Goal: Task Accomplishment & Management: Complete application form

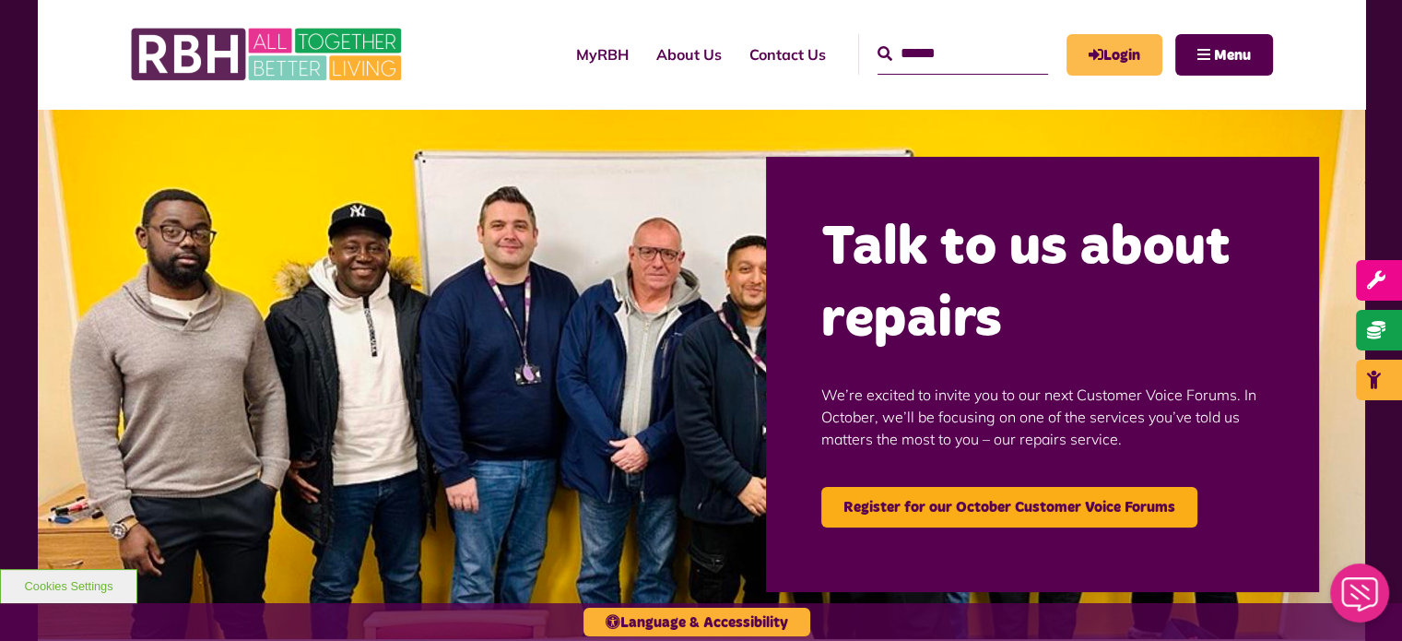
click at [1121, 53] on link "Login" at bounding box center [1115, 54] width 96 height 41
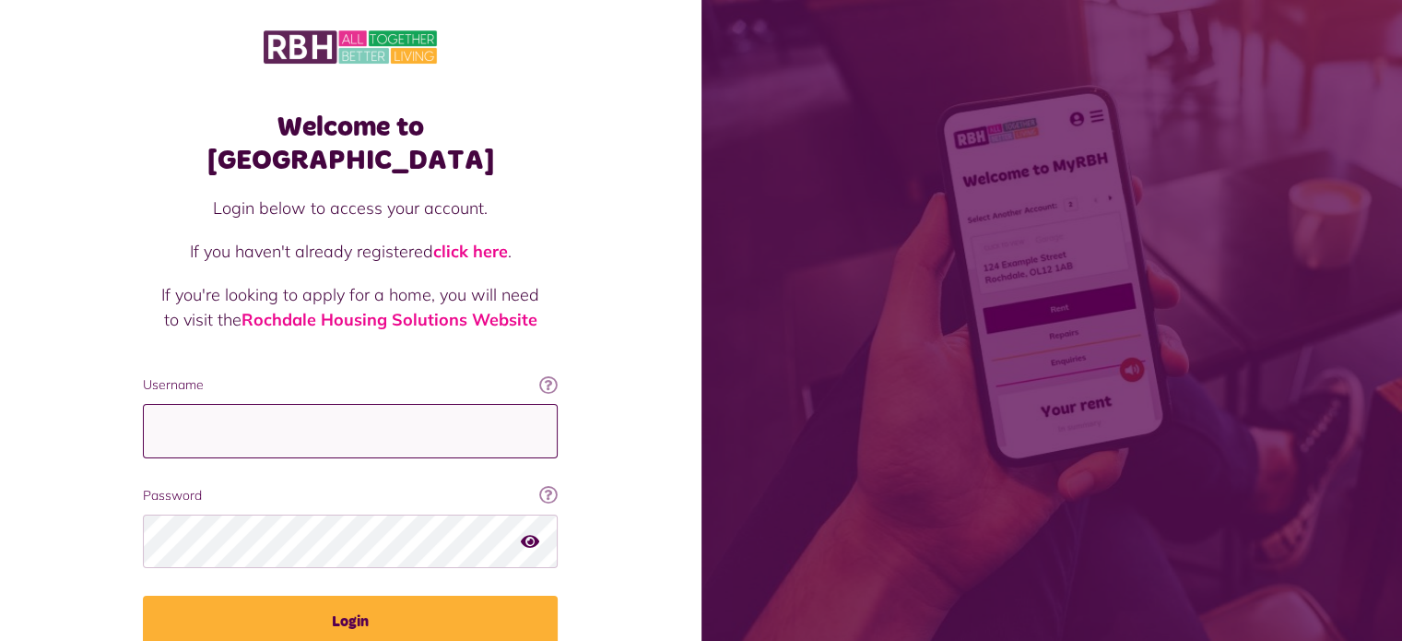
click at [339, 405] on input "Username" at bounding box center [350, 431] width 415 height 54
type input "**********"
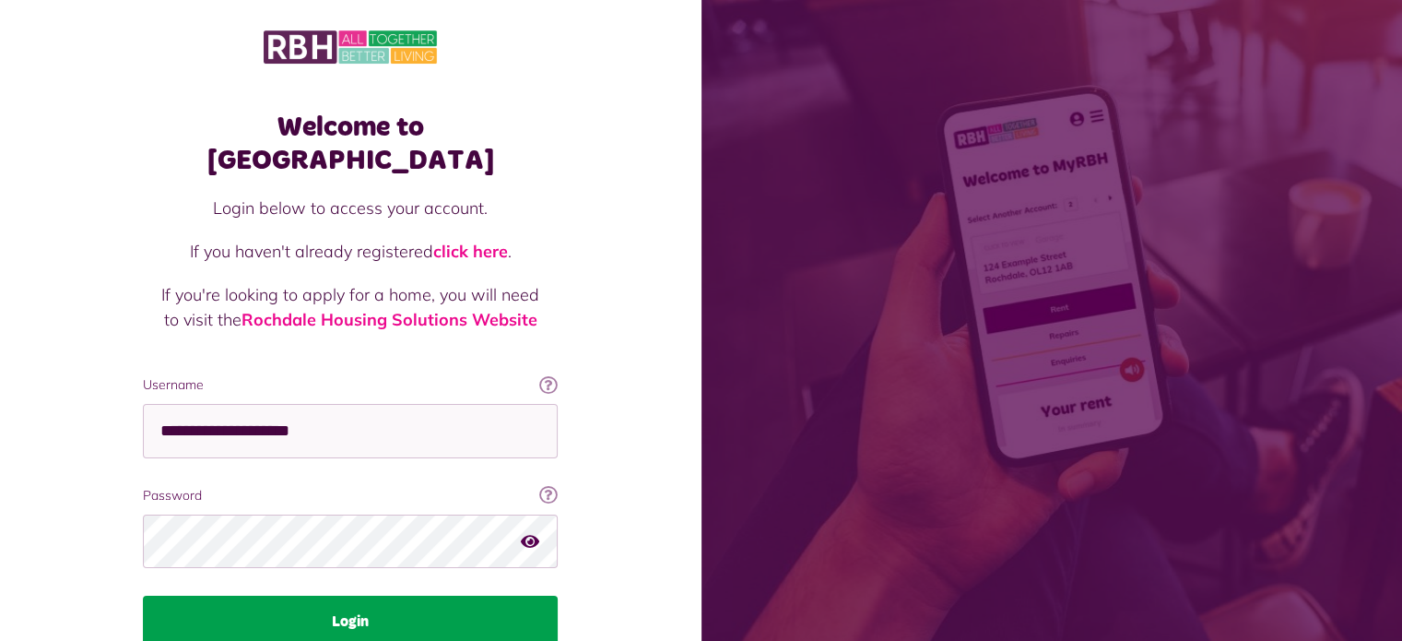
click at [313, 596] on button "Login" at bounding box center [350, 622] width 415 height 52
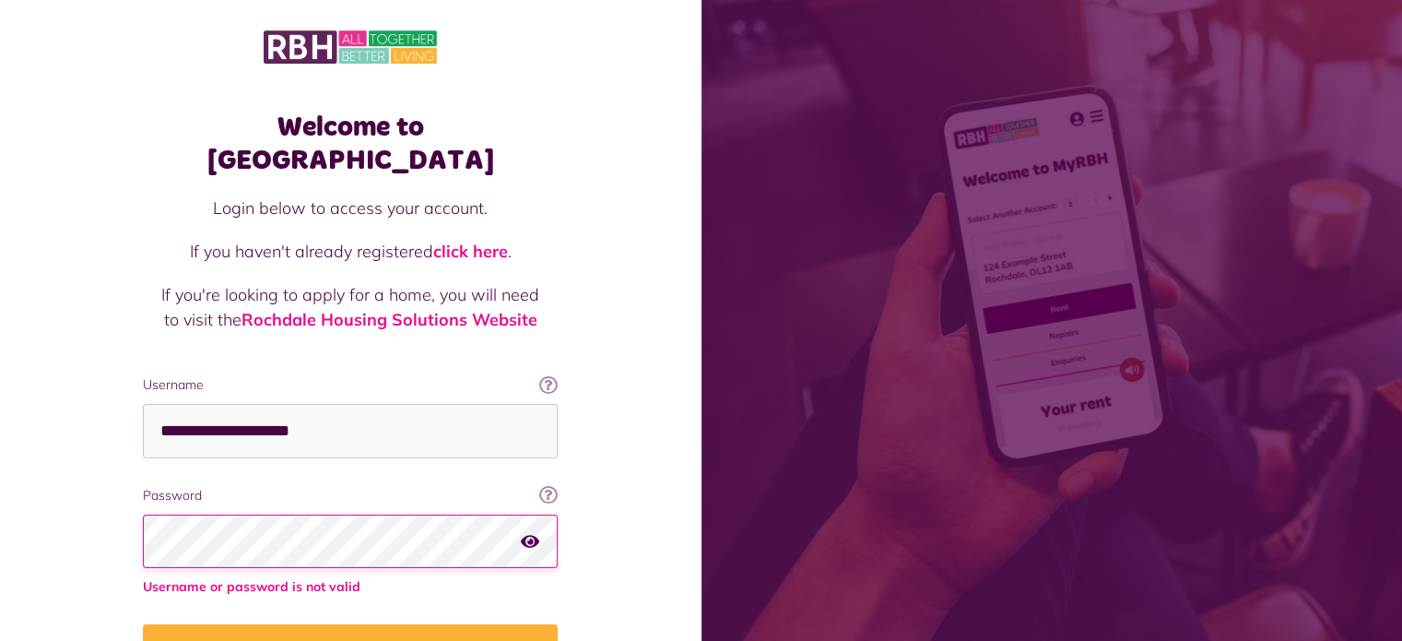
click at [143, 624] on button "Login" at bounding box center [350, 650] width 415 height 52
click at [180, 397] on fieldset "**********" at bounding box center [350, 525] width 415 height 301
click at [180, 404] on input "**********" at bounding box center [350, 431] width 415 height 54
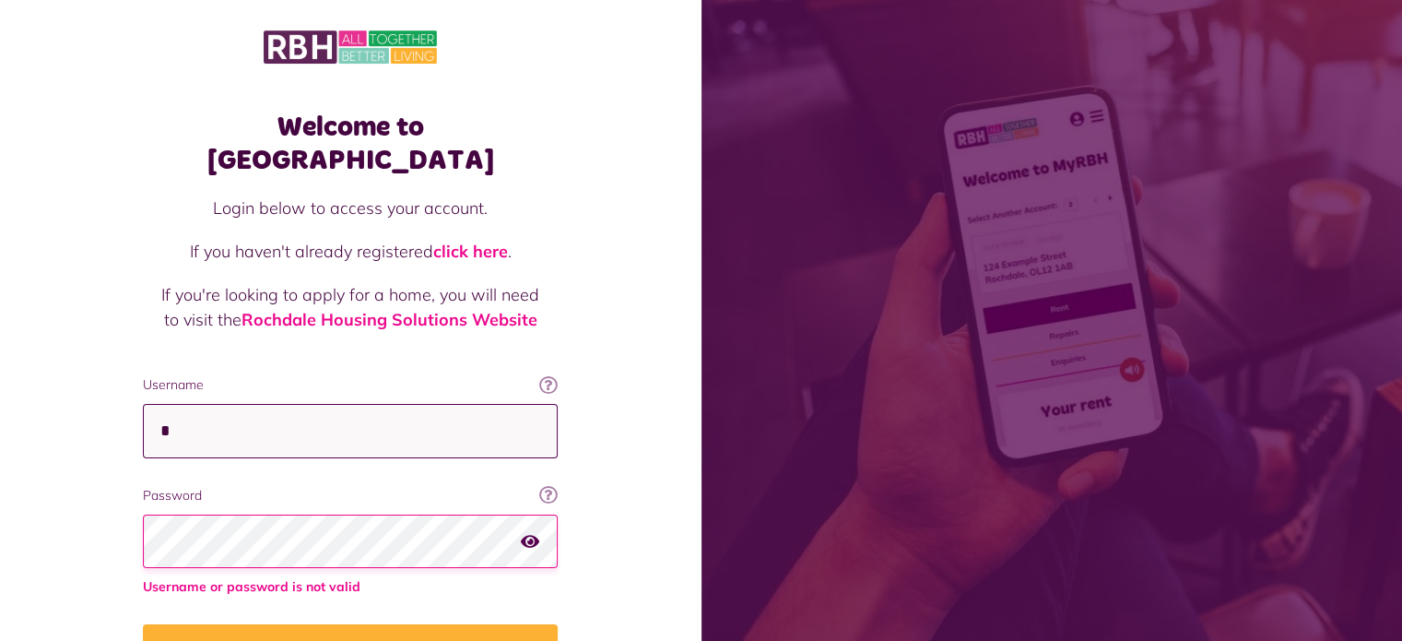
click at [180, 404] on input "*" at bounding box center [350, 431] width 415 height 54
type input "**********"
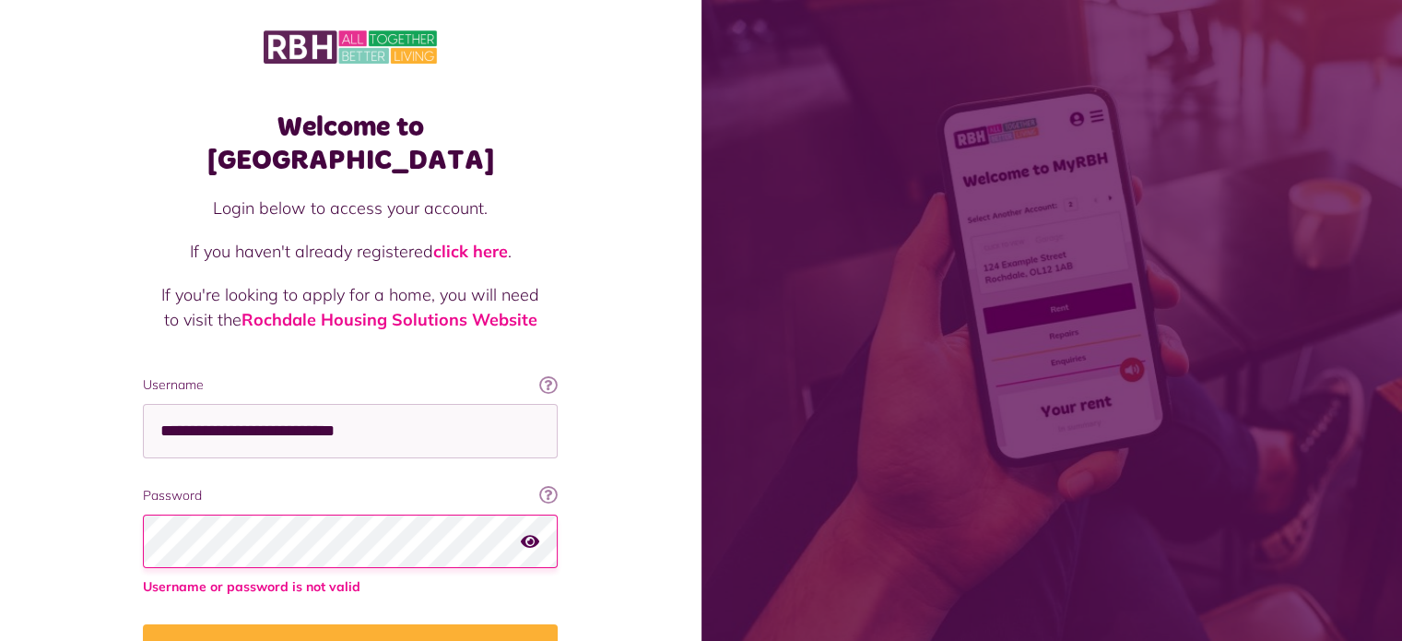
click at [143, 624] on button "Login" at bounding box center [350, 650] width 415 height 52
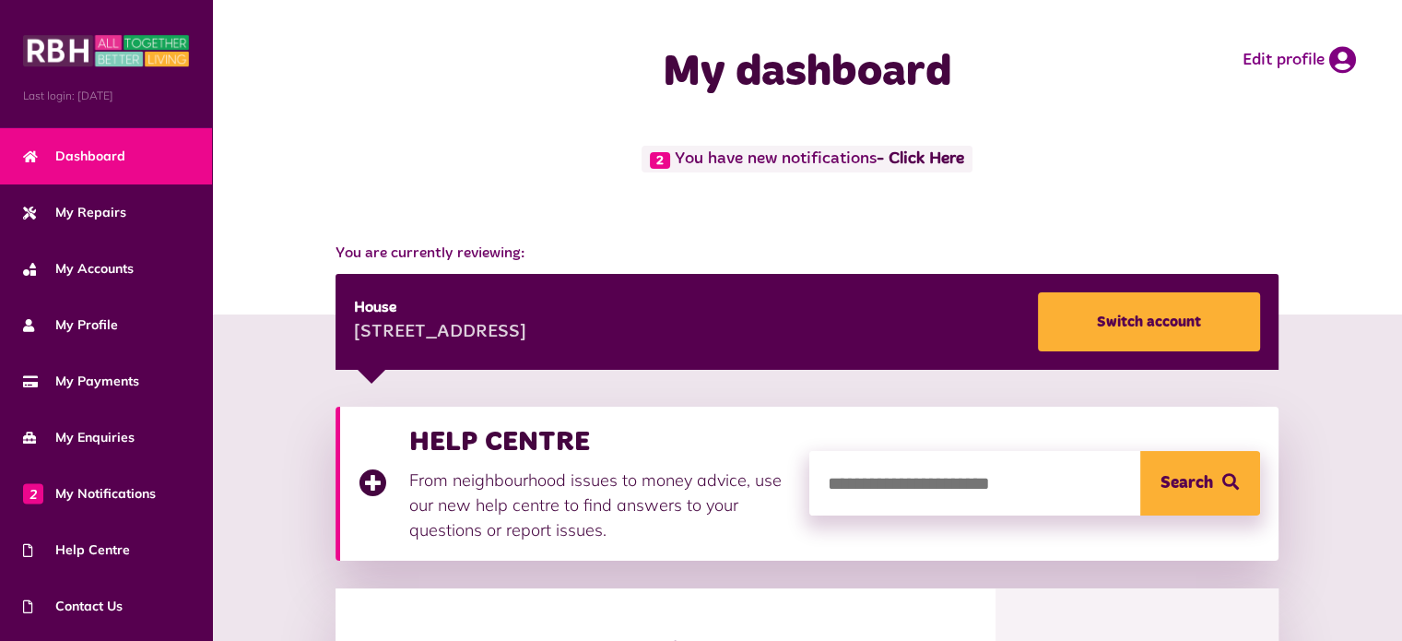
click at [642, 216] on div "2 You have new notifications - Click Here" at bounding box center [807, 185] width 1190 height 78
click at [926, 164] on link "- Click Here" at bounding box center [921, 159] width 88 height 17
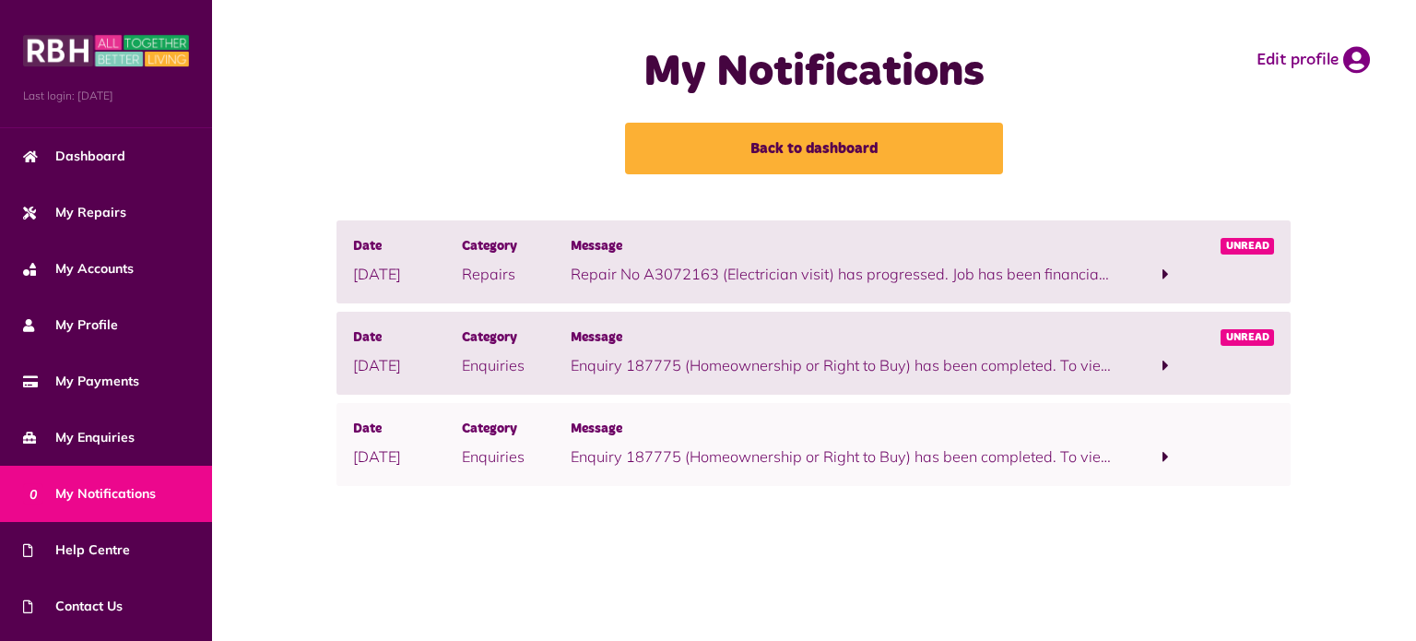
click at [913, 354] on p "Enquiry 187775 (Homeownership or Right to Buy) has been completed. To view this…" at bounding box center [842, 365] width 542 height 22
click at [674, 368] on p "Enquiry 187775 (Homeownership or Right to Buy) has been completed. To view this…" at bounding box center [842, 365] width 542 height 22
click at [680, 267] on p "Repair No A3072163 (Electrician visit) has progressed. Job has been financially…" at bounding box center [842, 274] width 542 height 22
click at [1246, 245] on span "Unread" at bounding box center [1248, 246] width 54 height 17
click at [1164, 274] on span at bounding box center [1166, 274] width 6 height 17
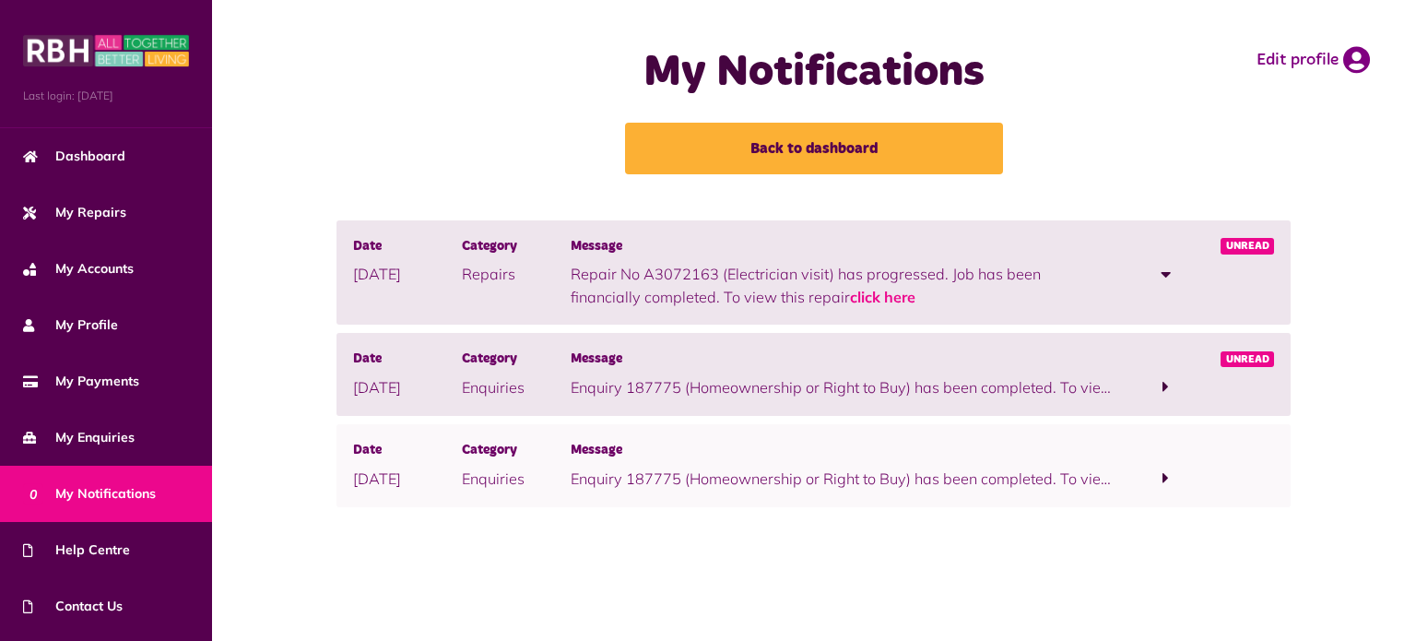
click at [1246, 352] on span "Unread" at bounding box center [1248, 359] width 54 height 17
click at [1158, 377] on span at bounding box center [1166, 386] width 109 height 25
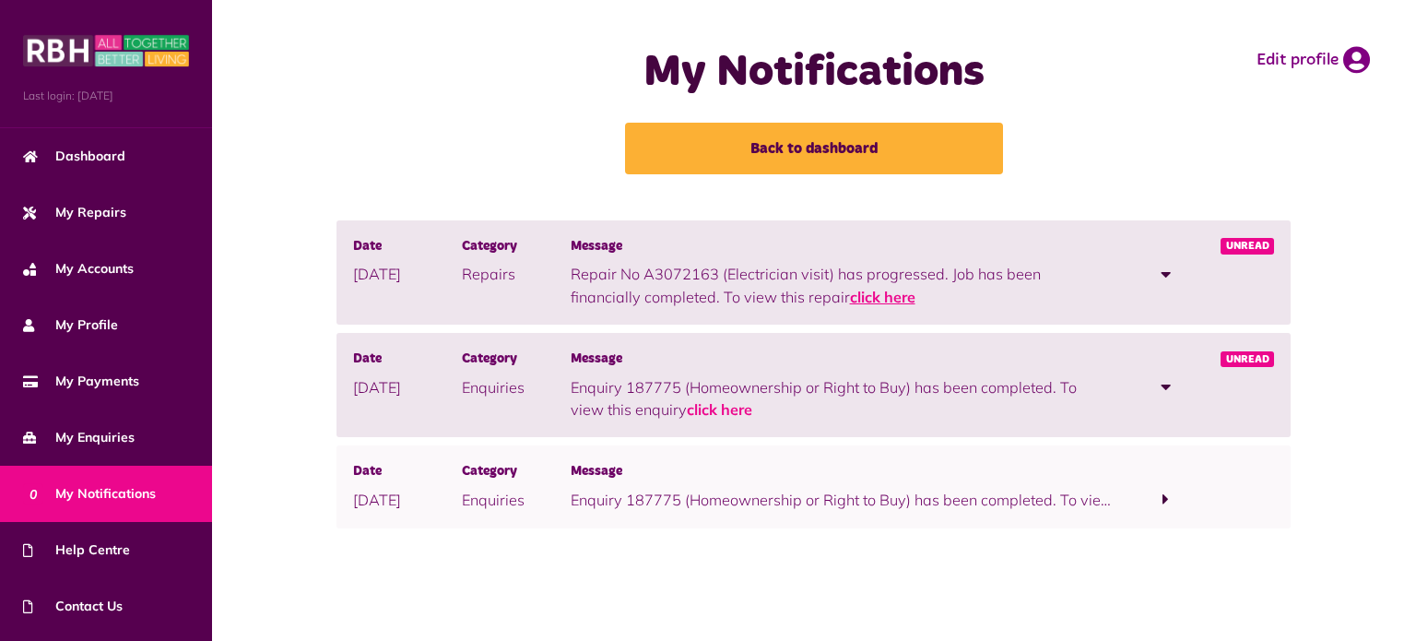
click at [850, 298] on link "click here" at bounding box center [882, 297] width 65 height 18
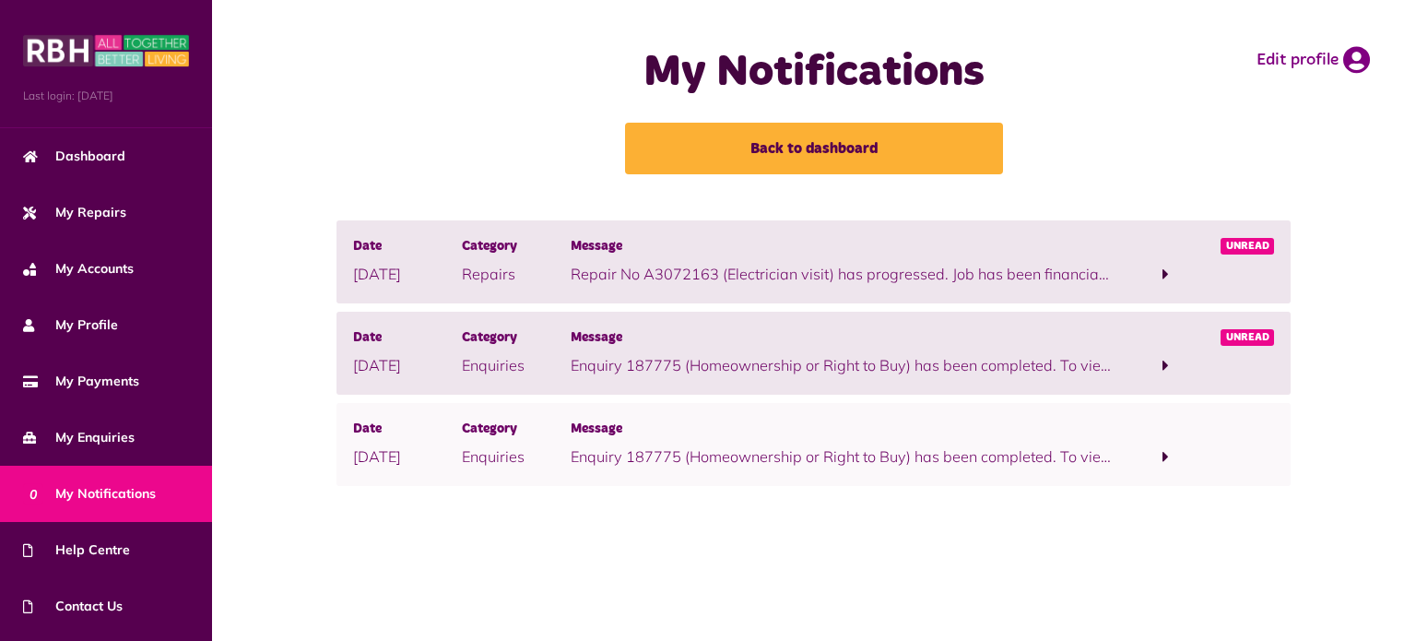
click at [1174, 362] on span at bounding box center [1166, 365] width 109 height 25
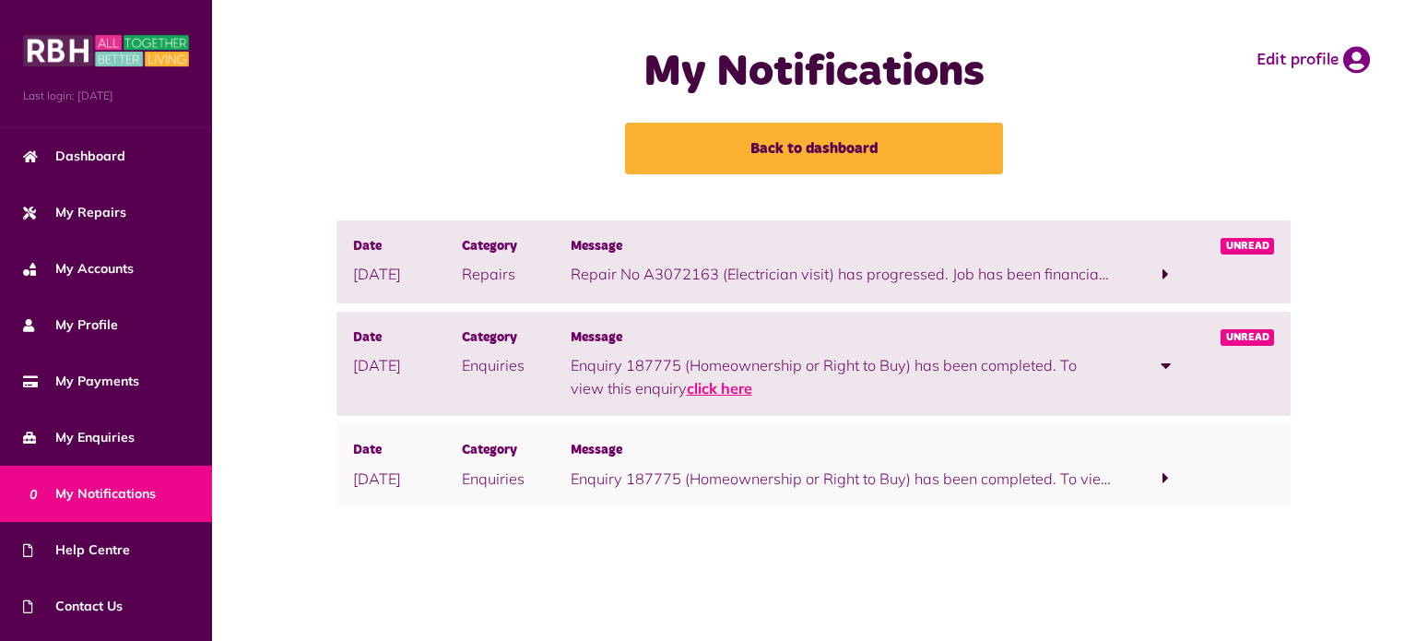
click at [704, 388] on link "click here" at bounding box center [719, 388] width 65 height 18
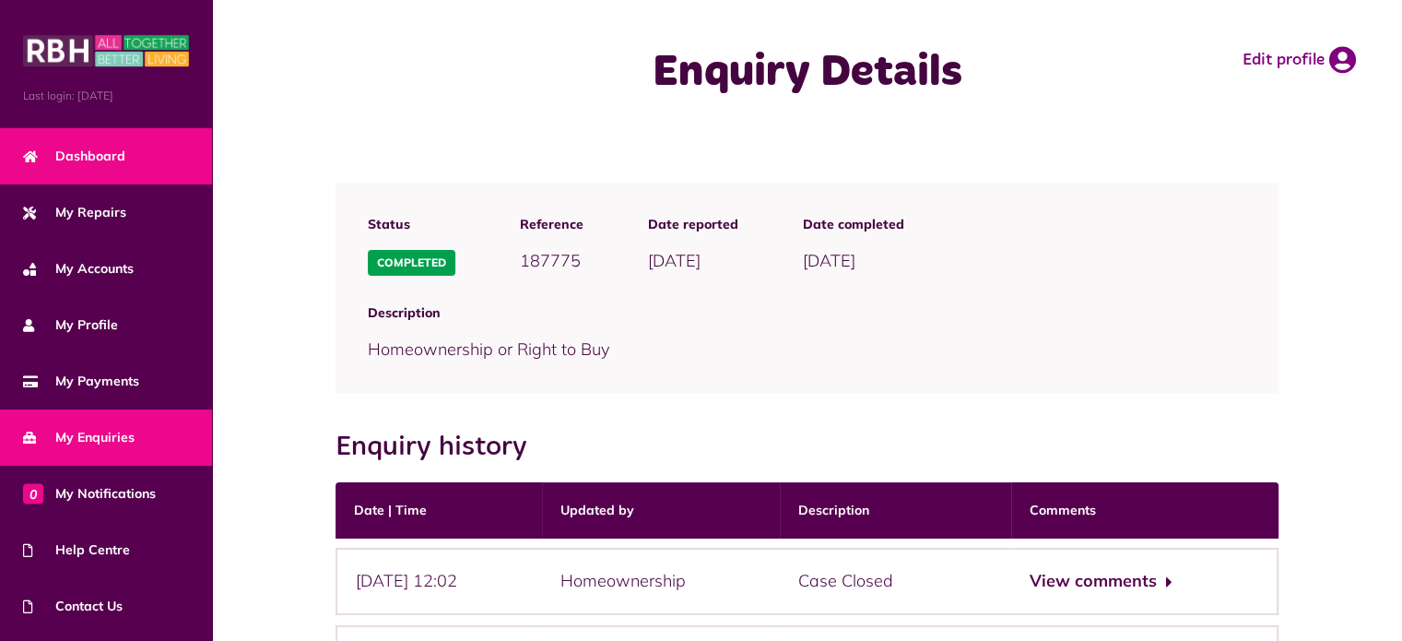
click at [41, 150] on span "Dashboard" at bounding box center [74, 156] width 102 height 19
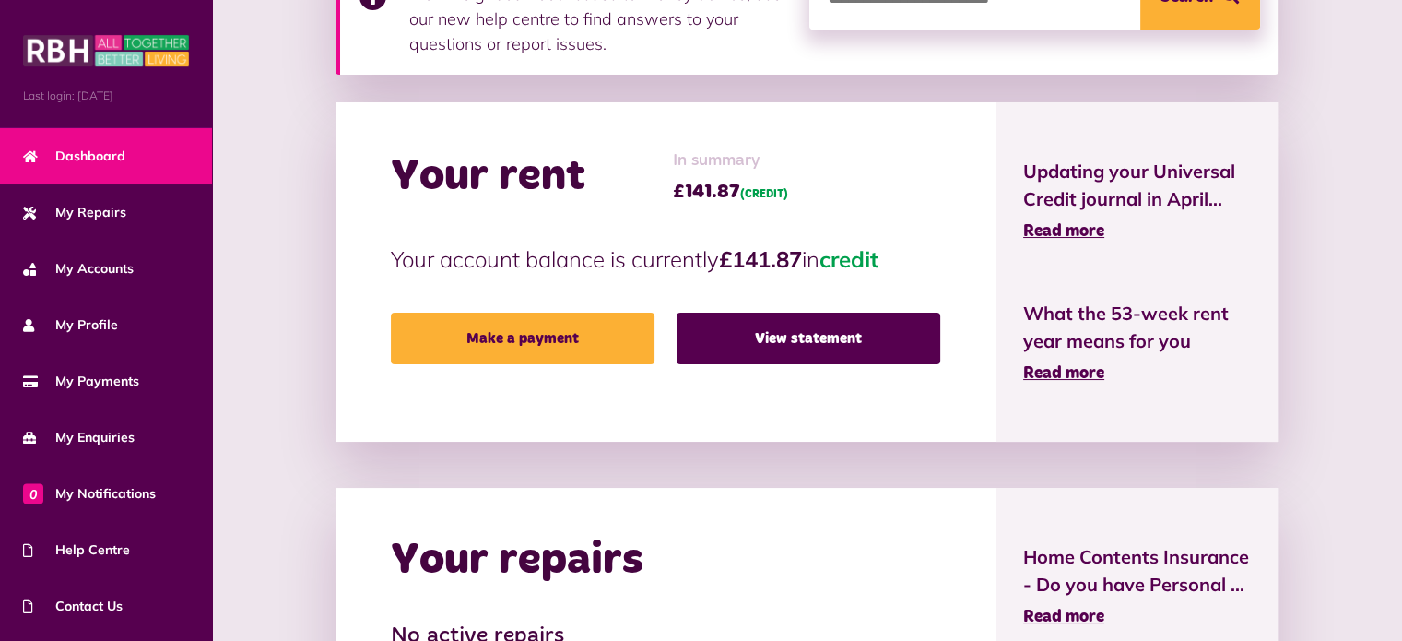
scroll to position [481, 0]
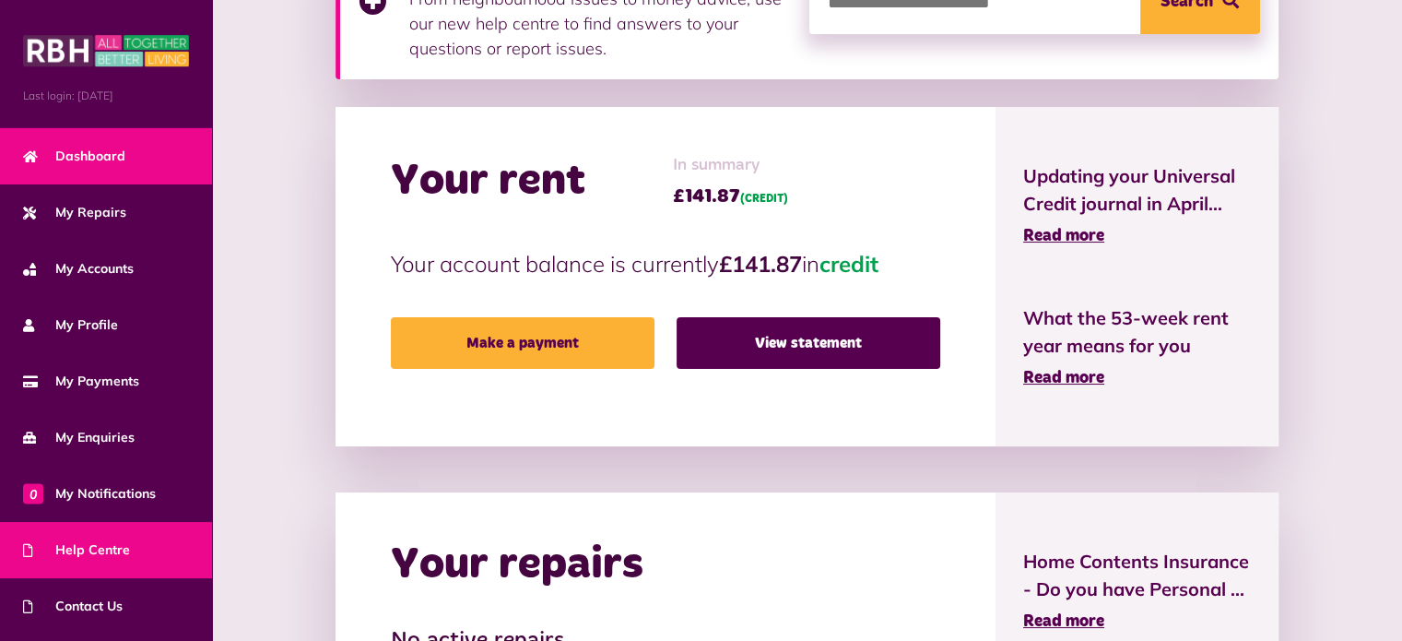
click at [128, 548] on link "Help Centre" at bounding box center [106, 550] width 212 height 56
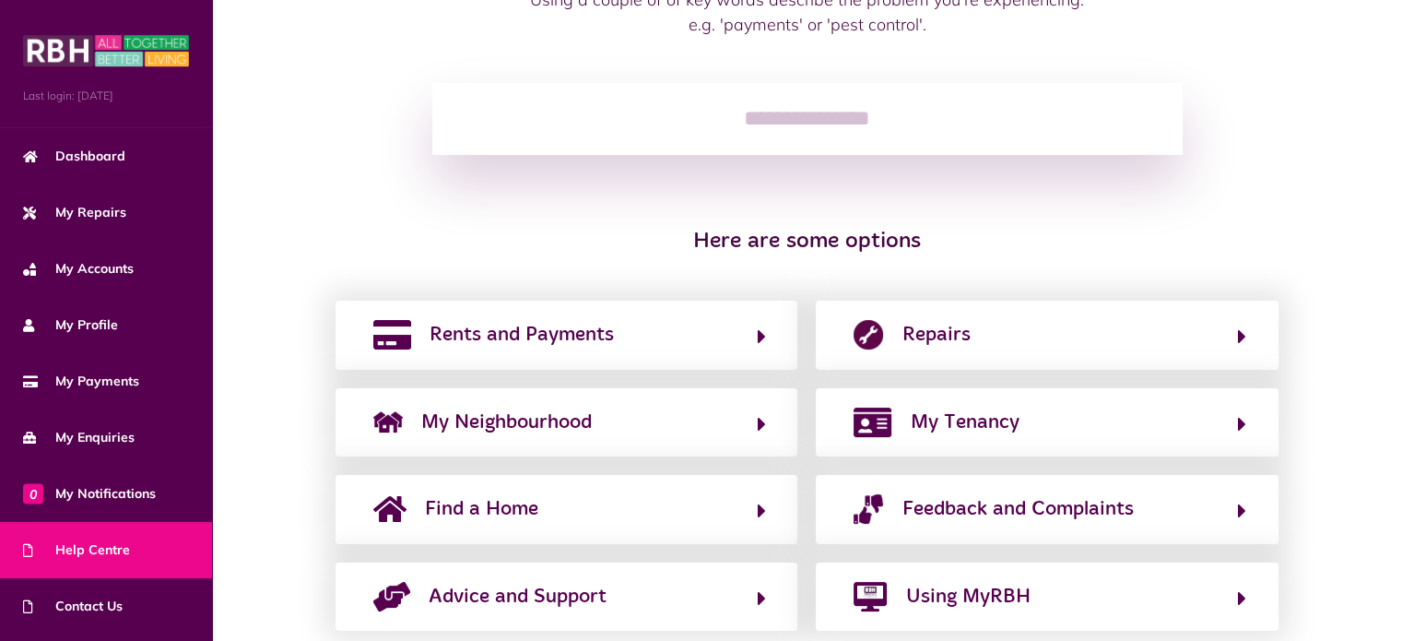
scroll to position [262, 0]
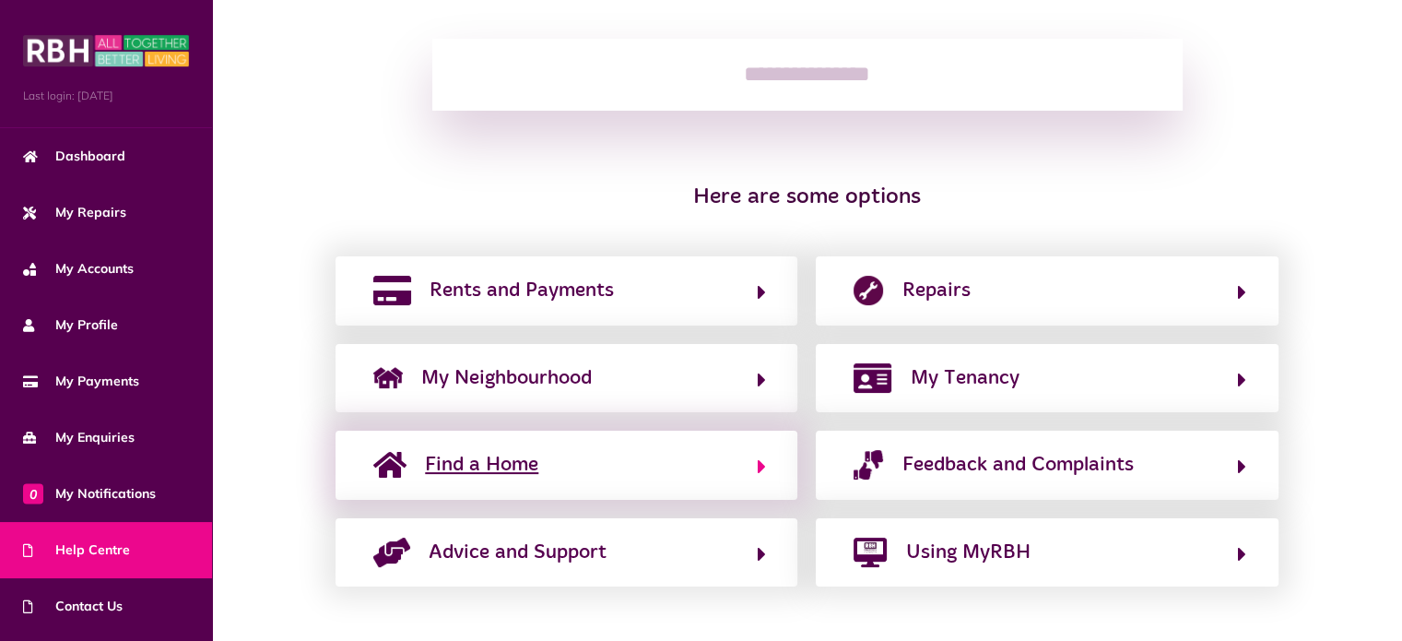
click at [697, 471] on button "Find a Home" at bounding box center [566, 464] width 397 height 31
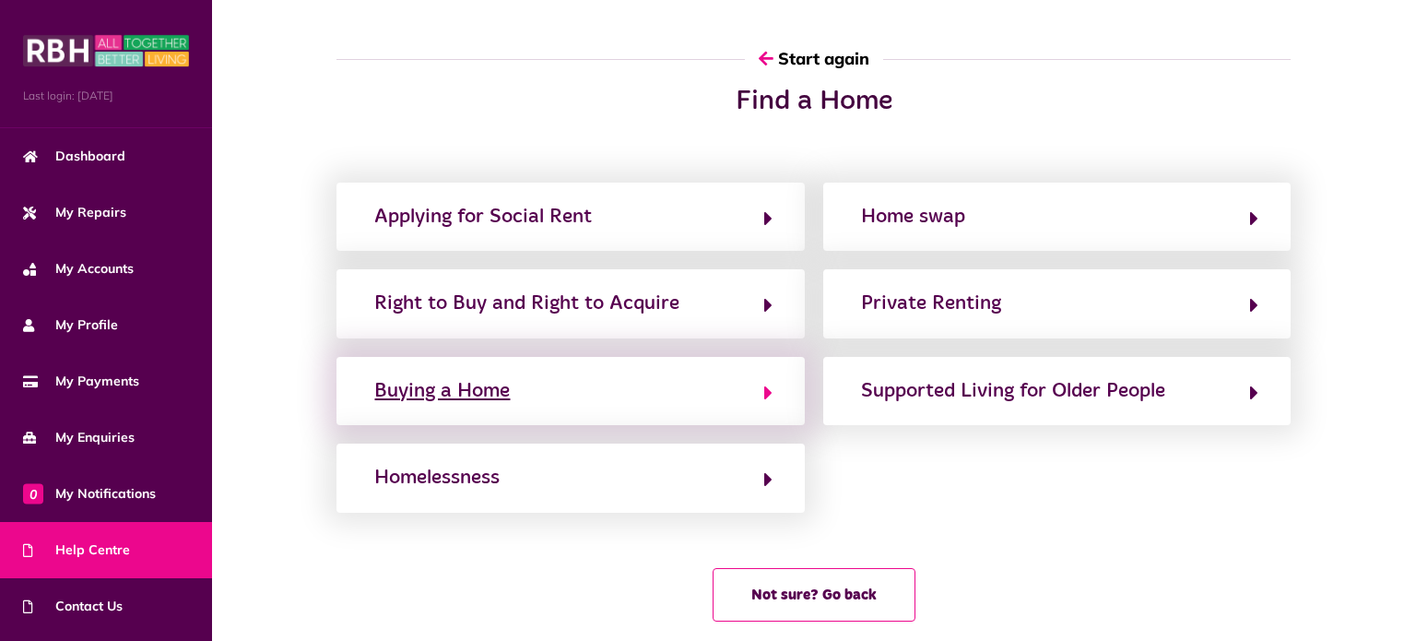
click at [768, 384] on icon "button" at bounding box center [768, 393] width 8 height 22
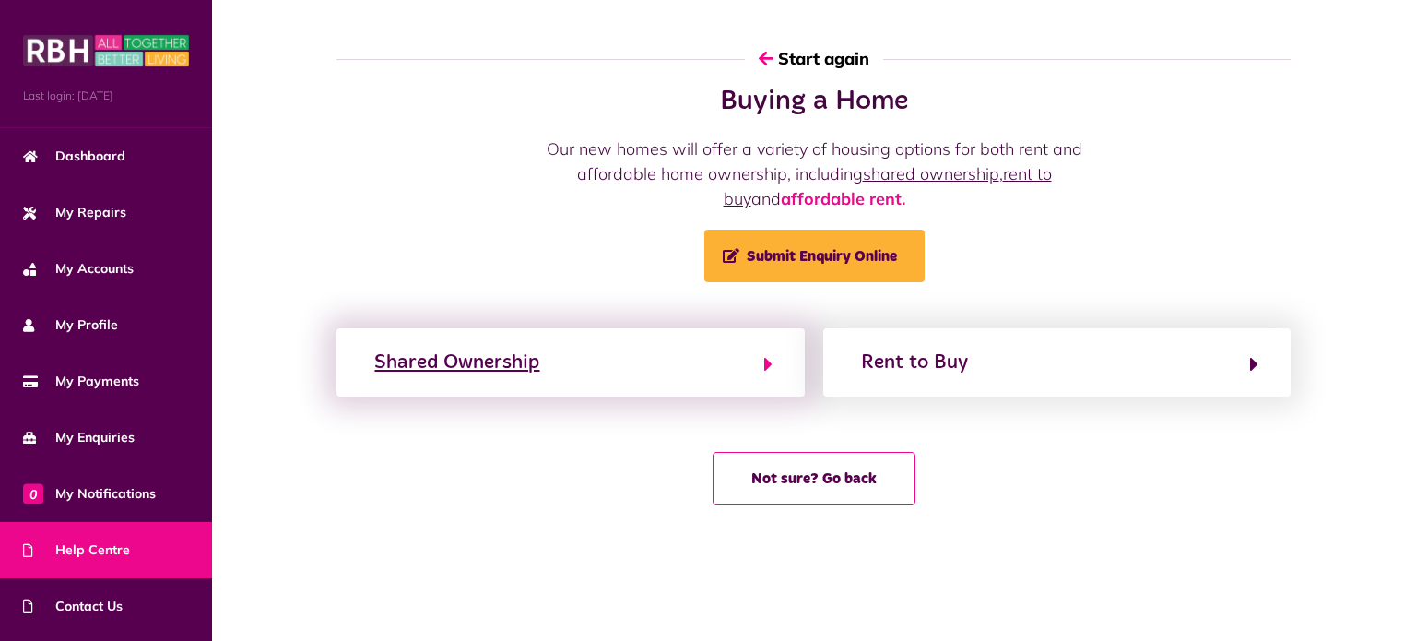
click at [485, 374] on div "Shared Ownership" at bounding box center [456, 363] width 165 height 30
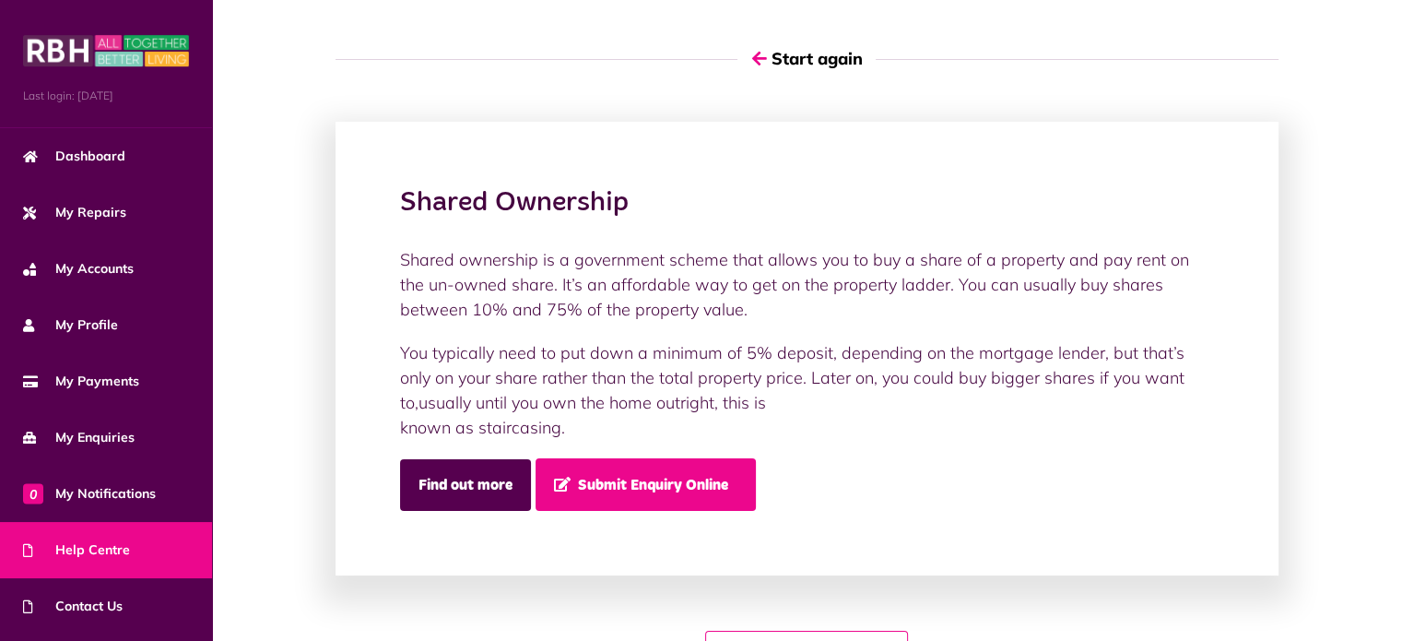
click at [669, 486] on span "Submit Enquiry Online" at bounding box center [641, 485] width 174 height 16
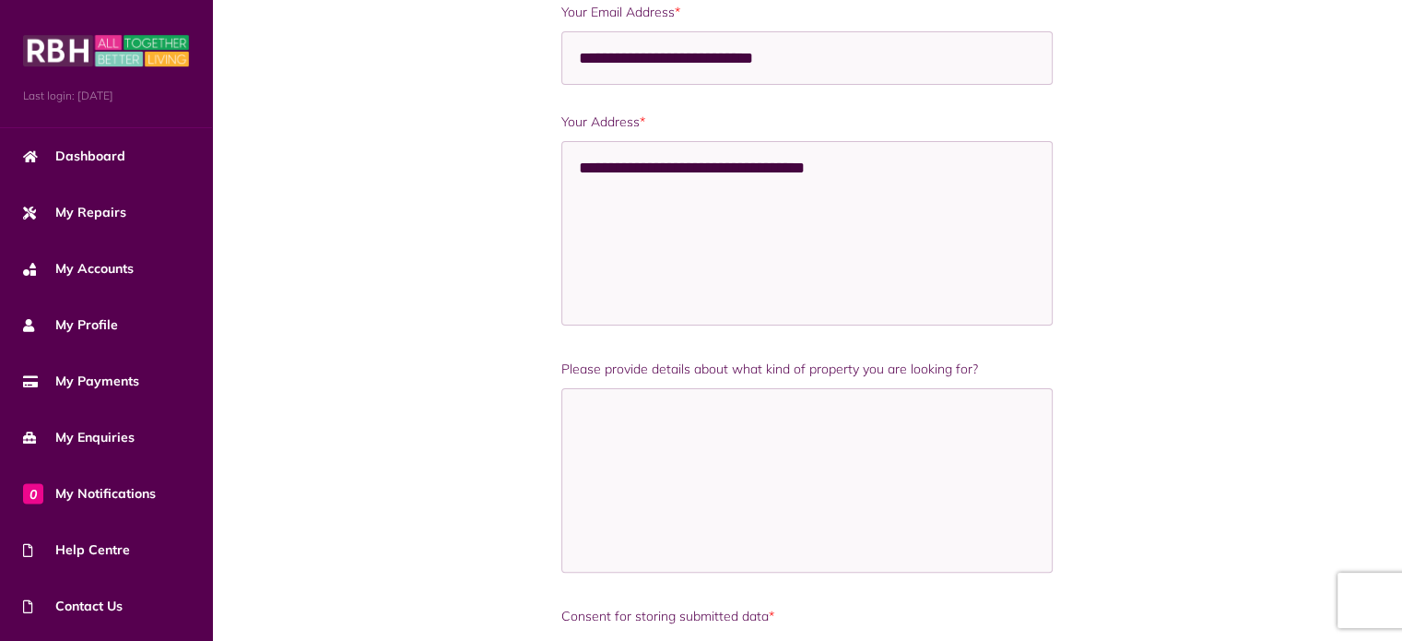
scroll to position [465, 0]
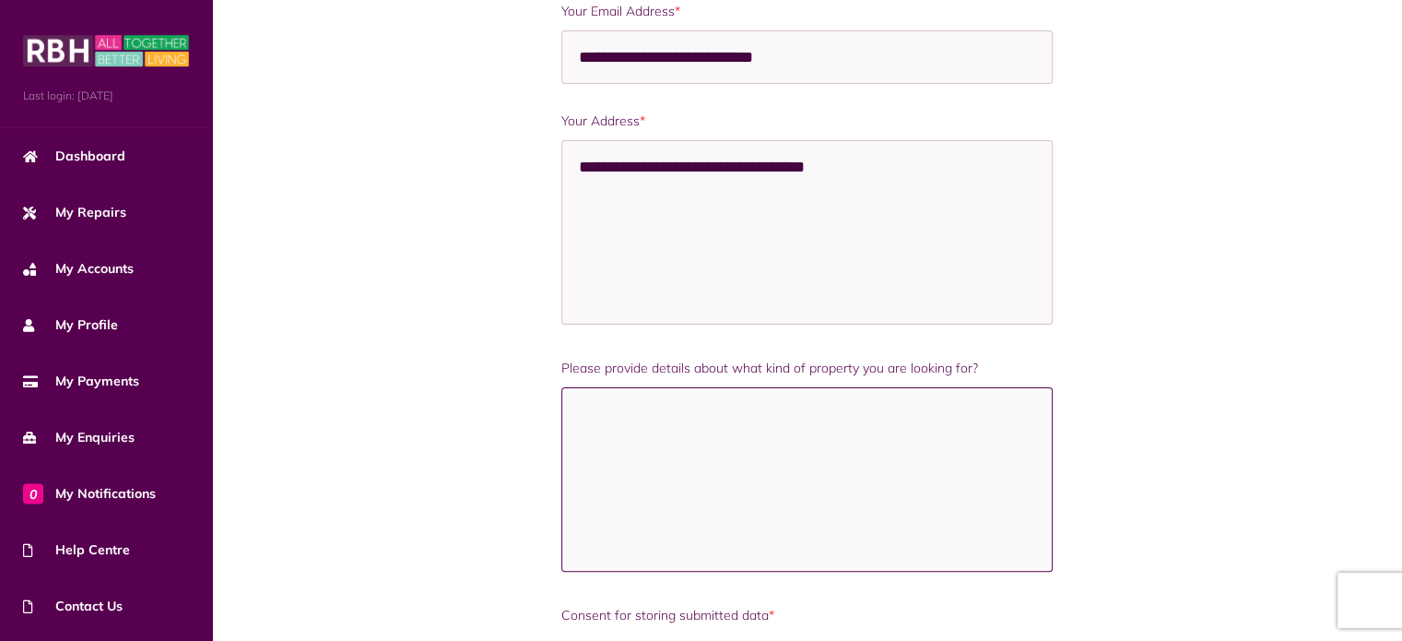
click at [664, 445] on textarea "Please provide details about what kind of property you are looking for?" at bounding box center [807, 479] width 492 height 184
type textarea "*"
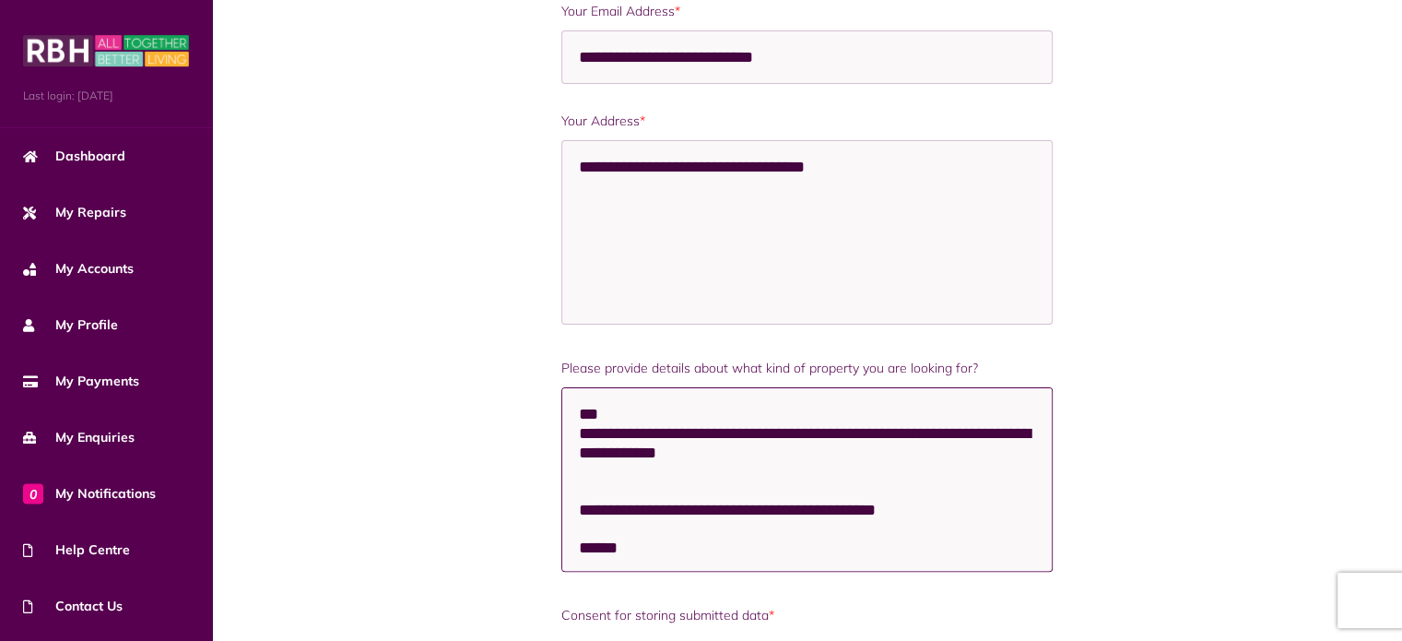
click at [710, 533] on textarea "**********" at bounding box center [807, 479] width 492 height 184
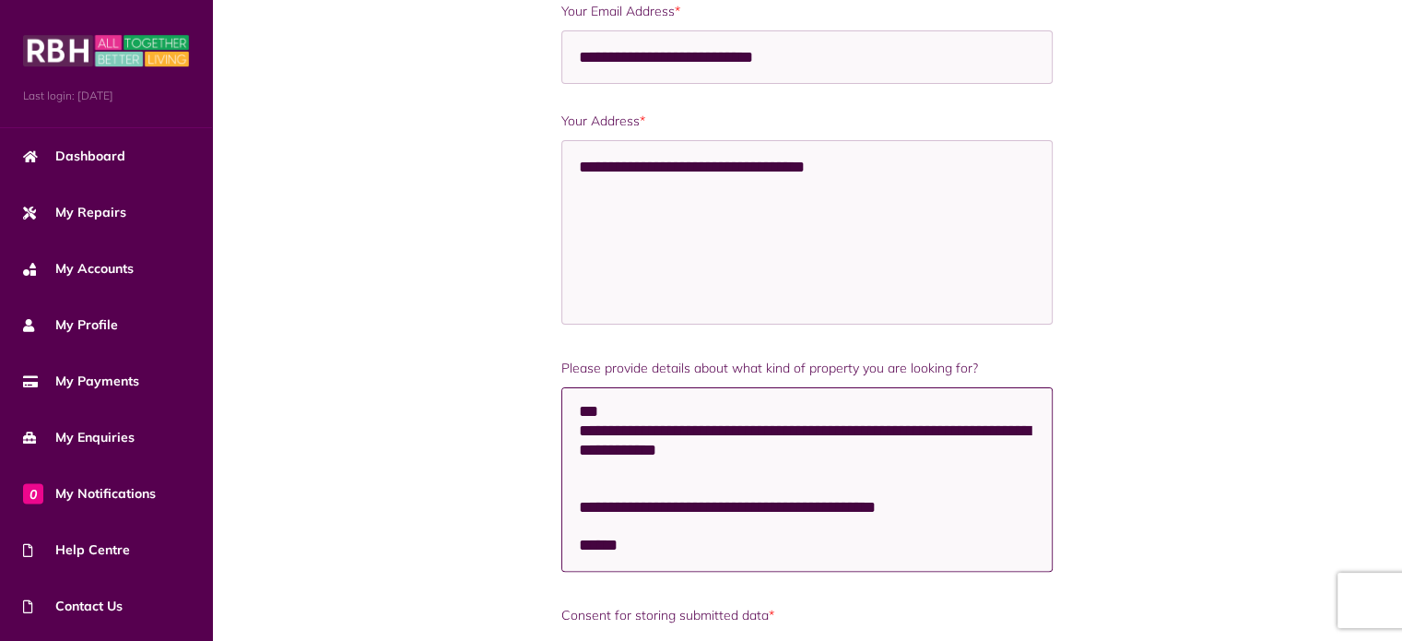
scroll to position [665, 0]
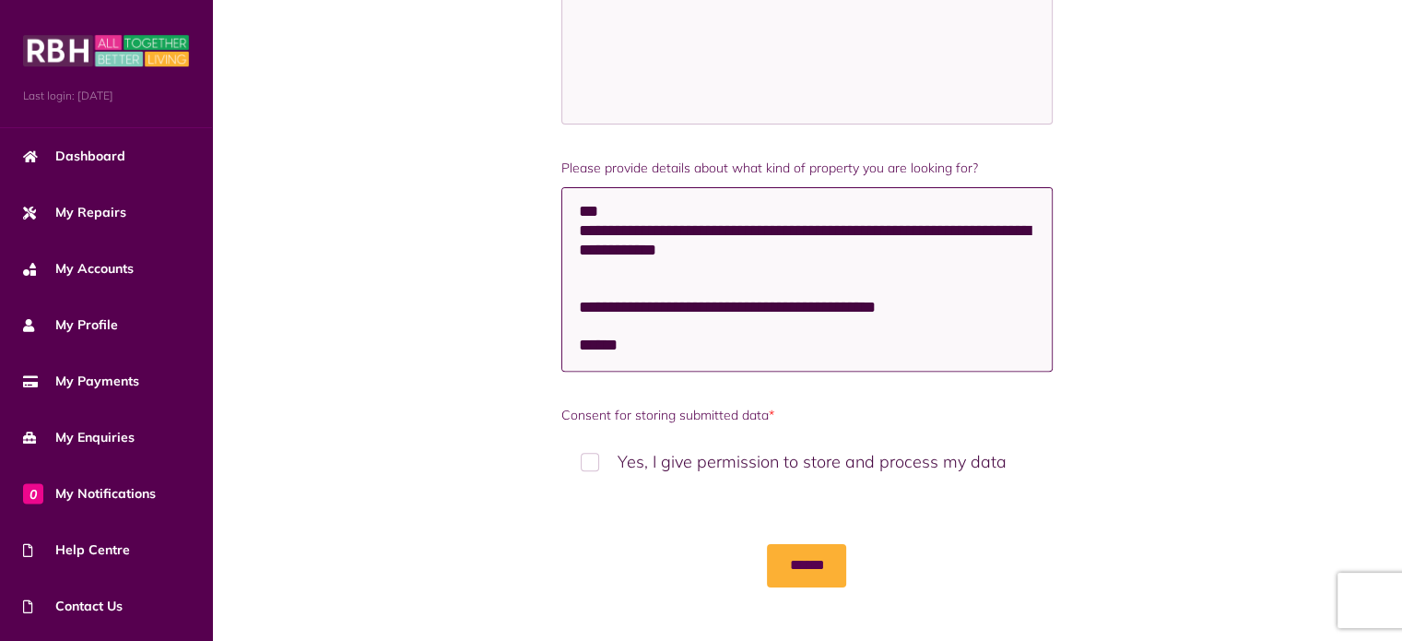
type textarea "**********"
click at [650, 455] on label "Yes, I give permission to store and process my data" at bounding box center [807, 461] width 492 height 54
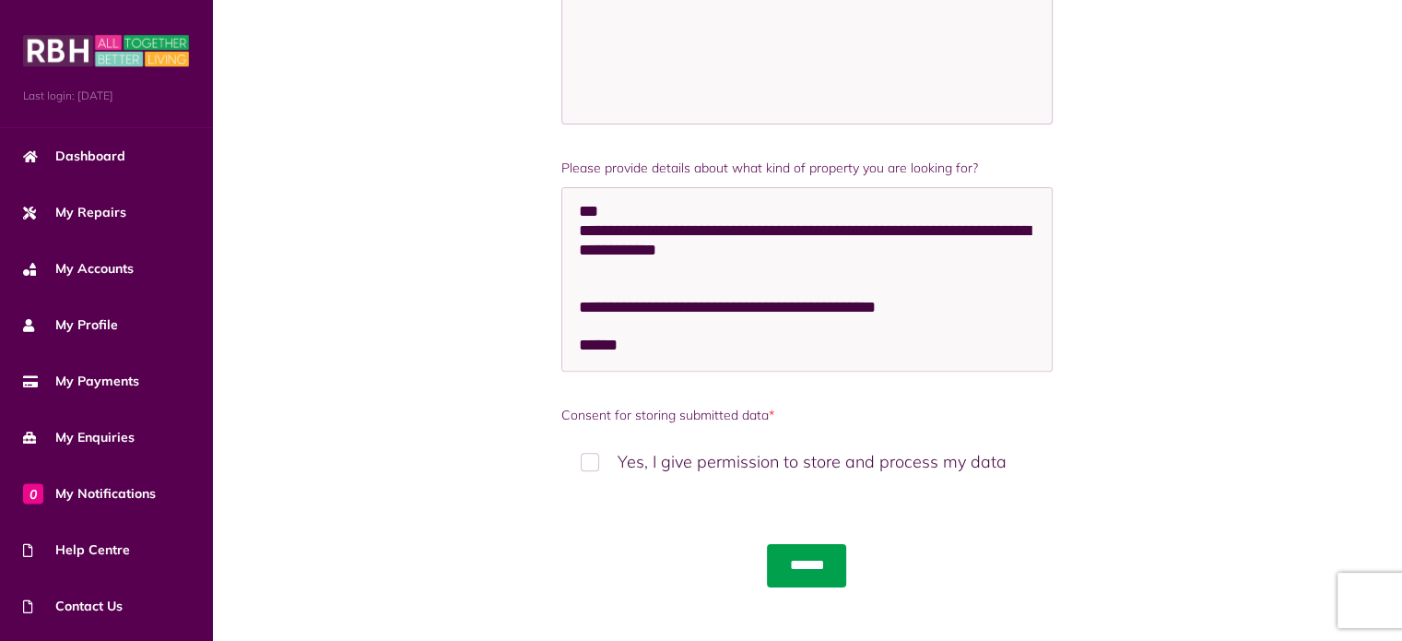
click at [811, 567] on input "******" at bounding box center [806, 565] width 79 height 42
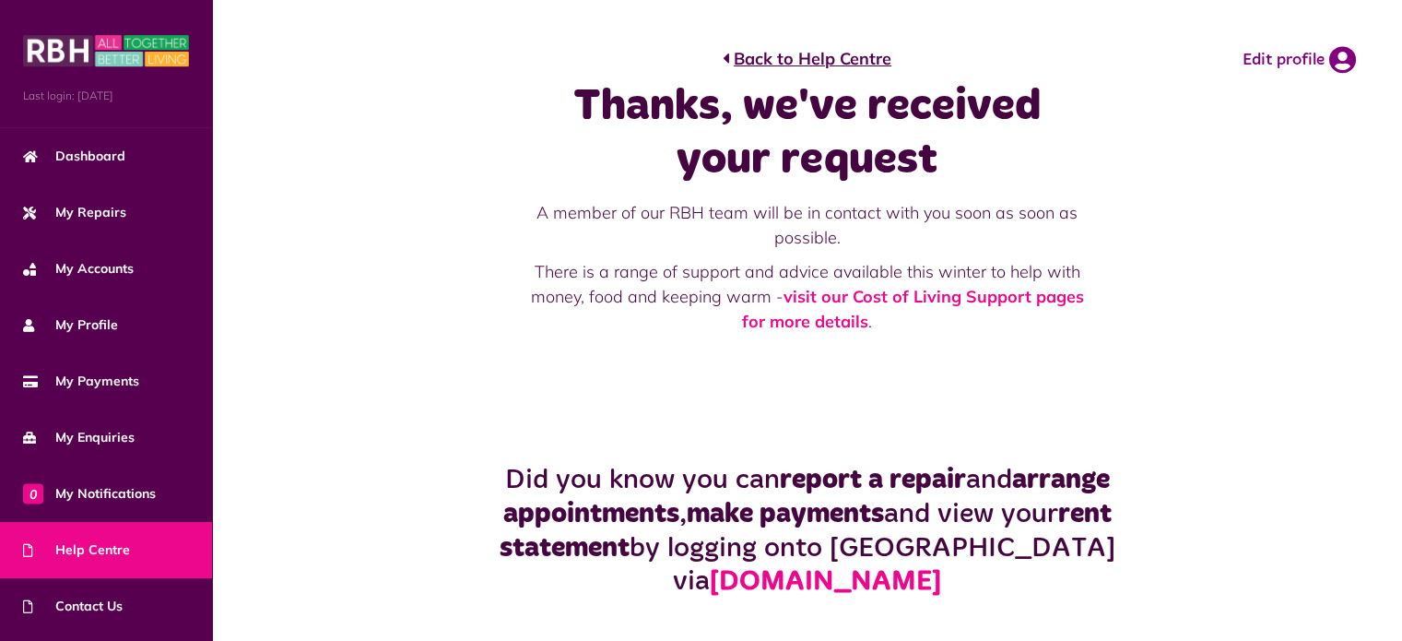
click at [98, 540] on span "Help Centre" at bounding box center [76, 549] width 107 height 19
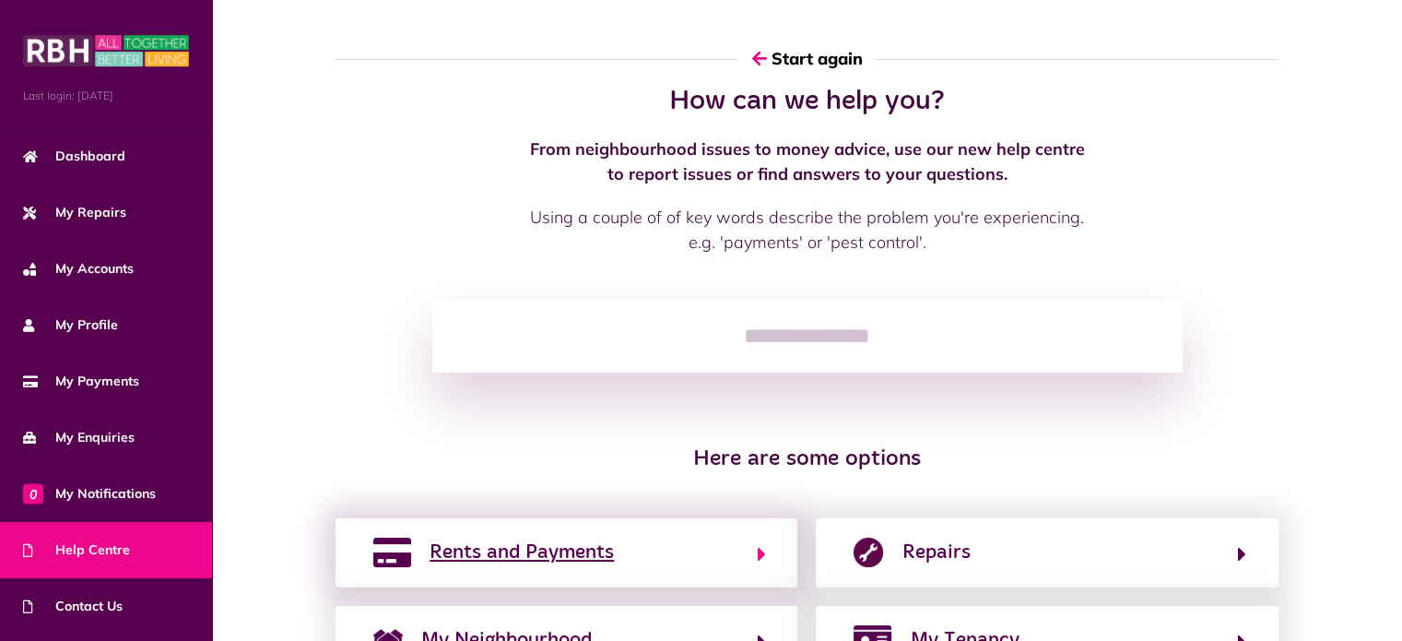
scroll to position [262, 0]
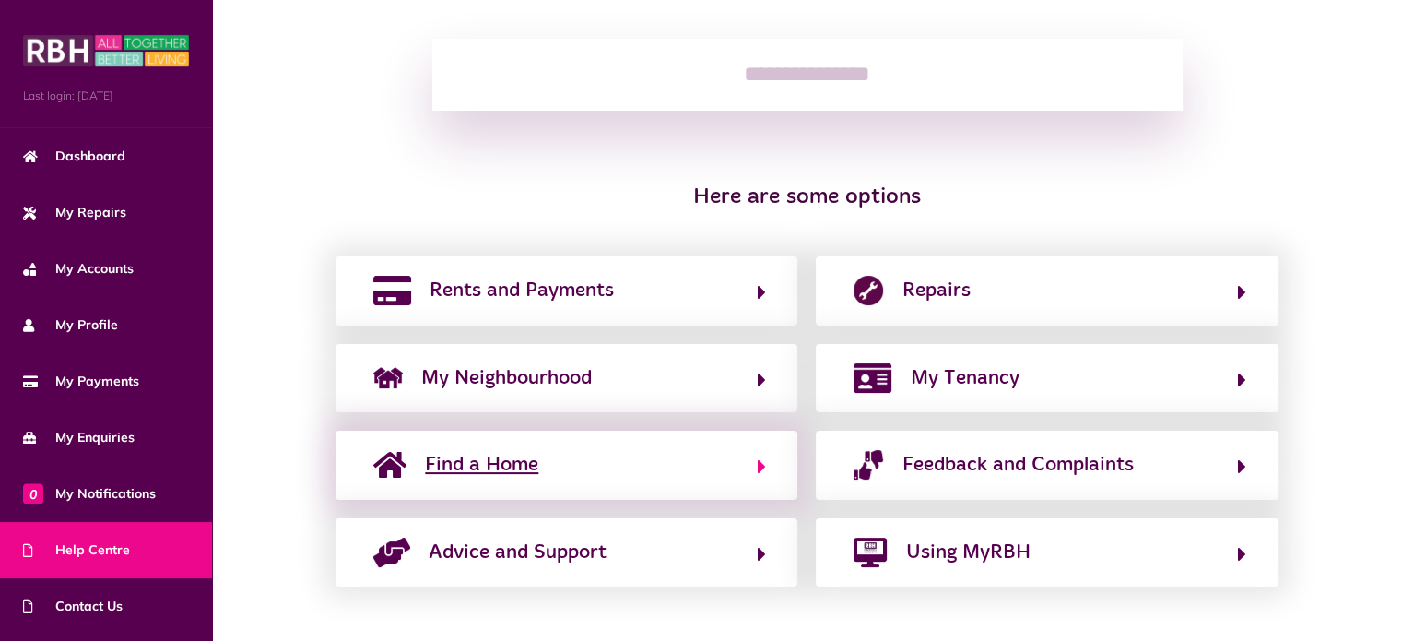
click at [530, 478] on span "Find a Home" at bounding box center [481, 465] width 113 height 30
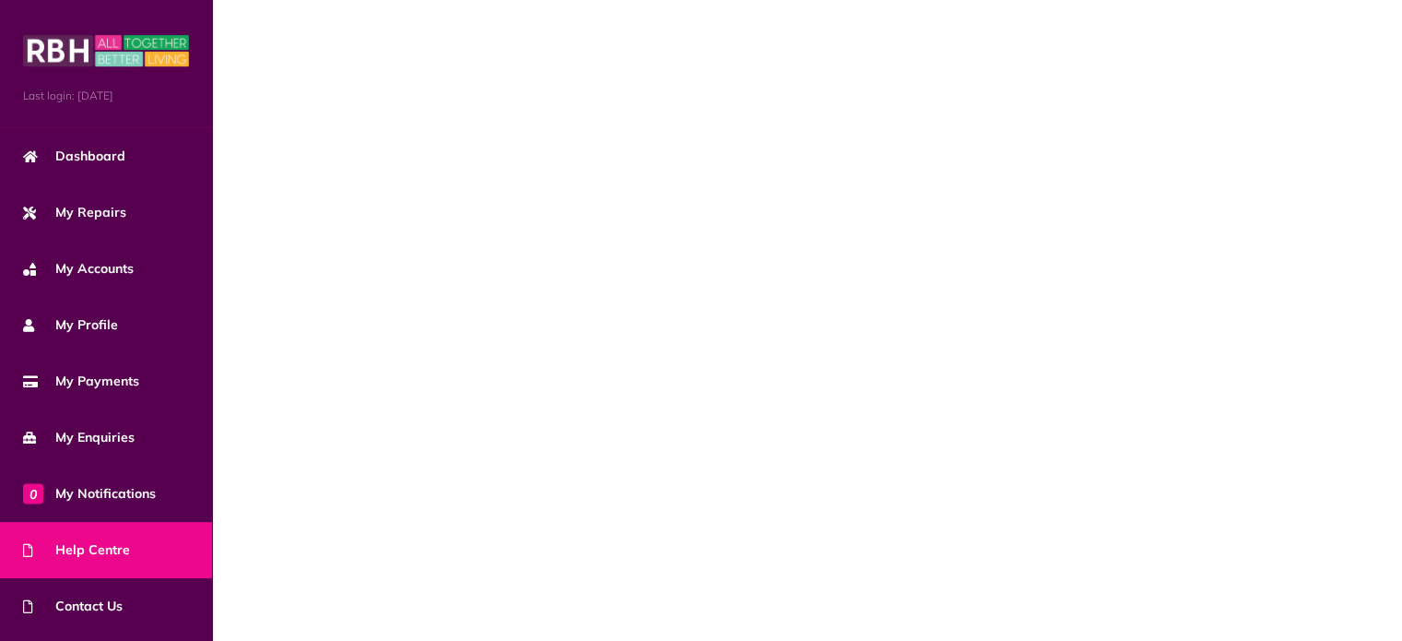
scroll to position [0, 0]
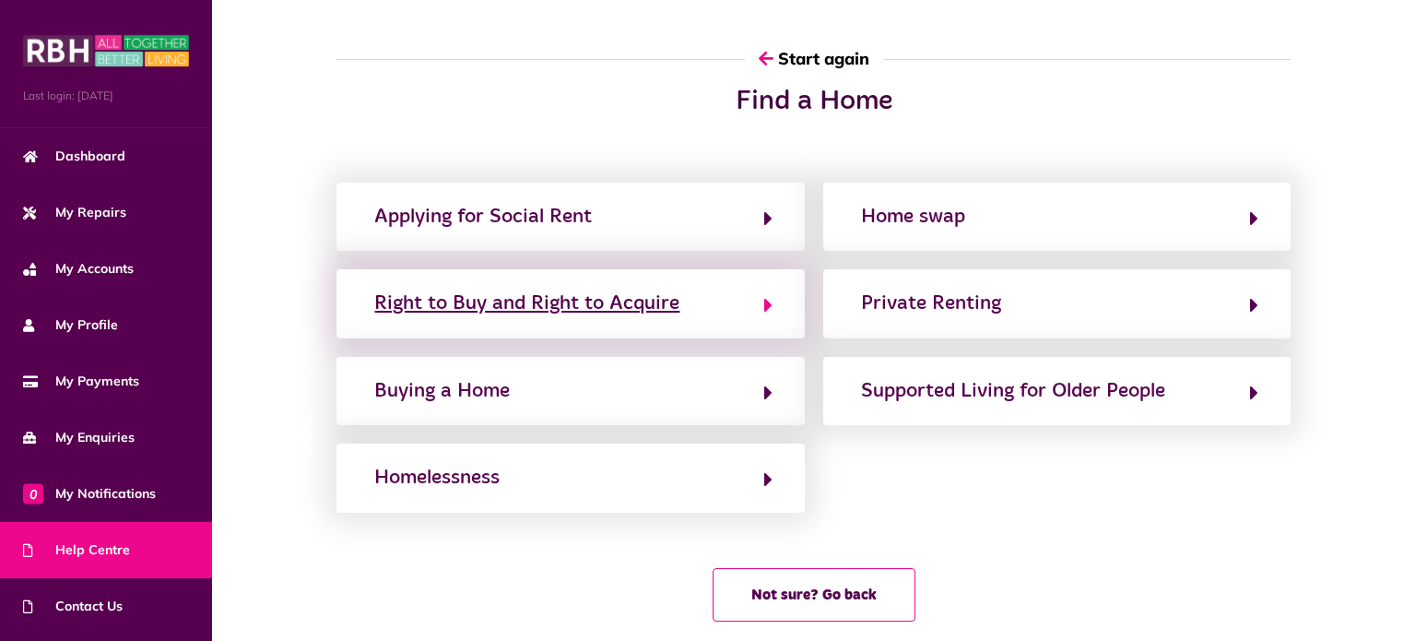
click at [526, 308] on div "Right to Buy and Right to Acquire" at bounding box center [526, 304] width 305 height 30
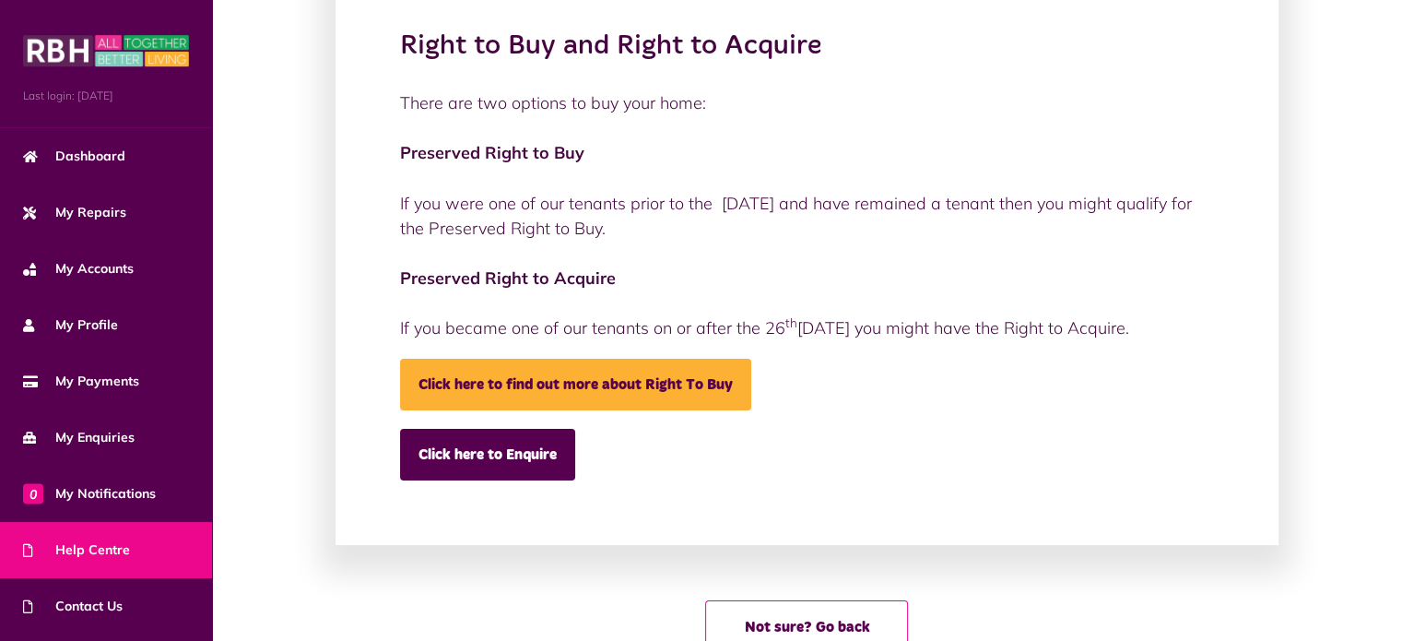
scroll to position [158, 0]
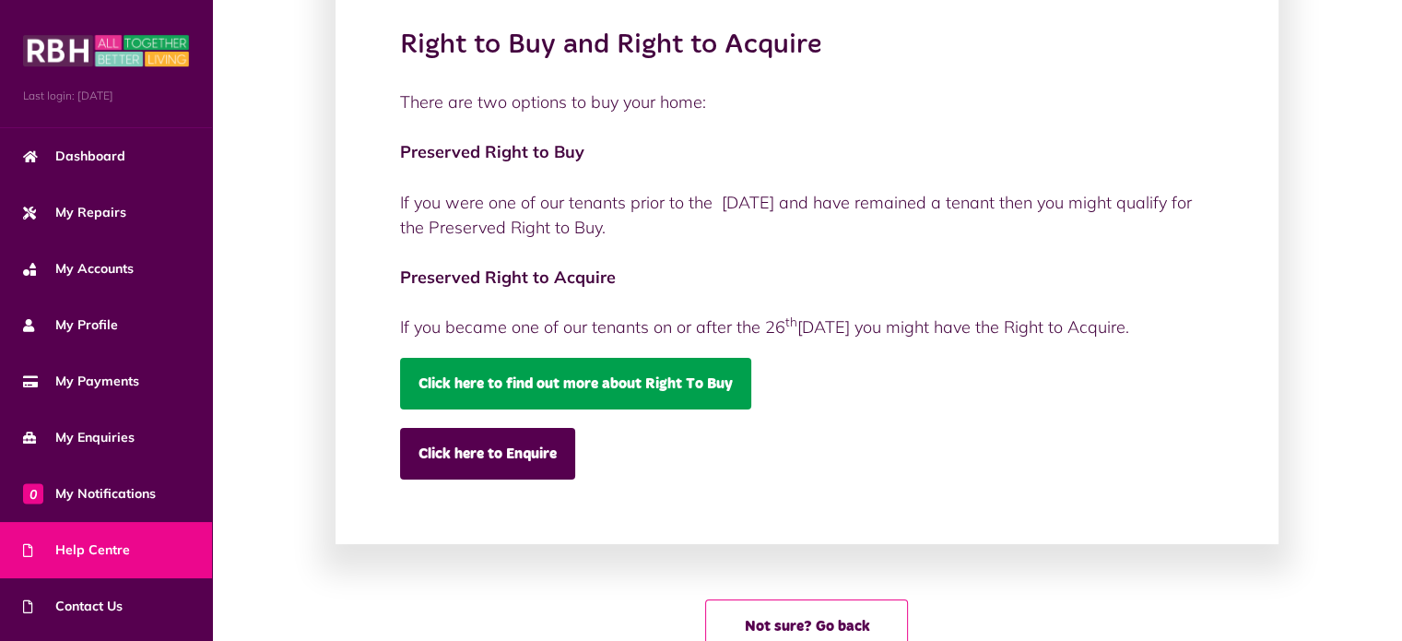
click at [537, 383] on link "Click here to find out more about Right To Buy" at bounding box center [575, 384] width 351 height 52
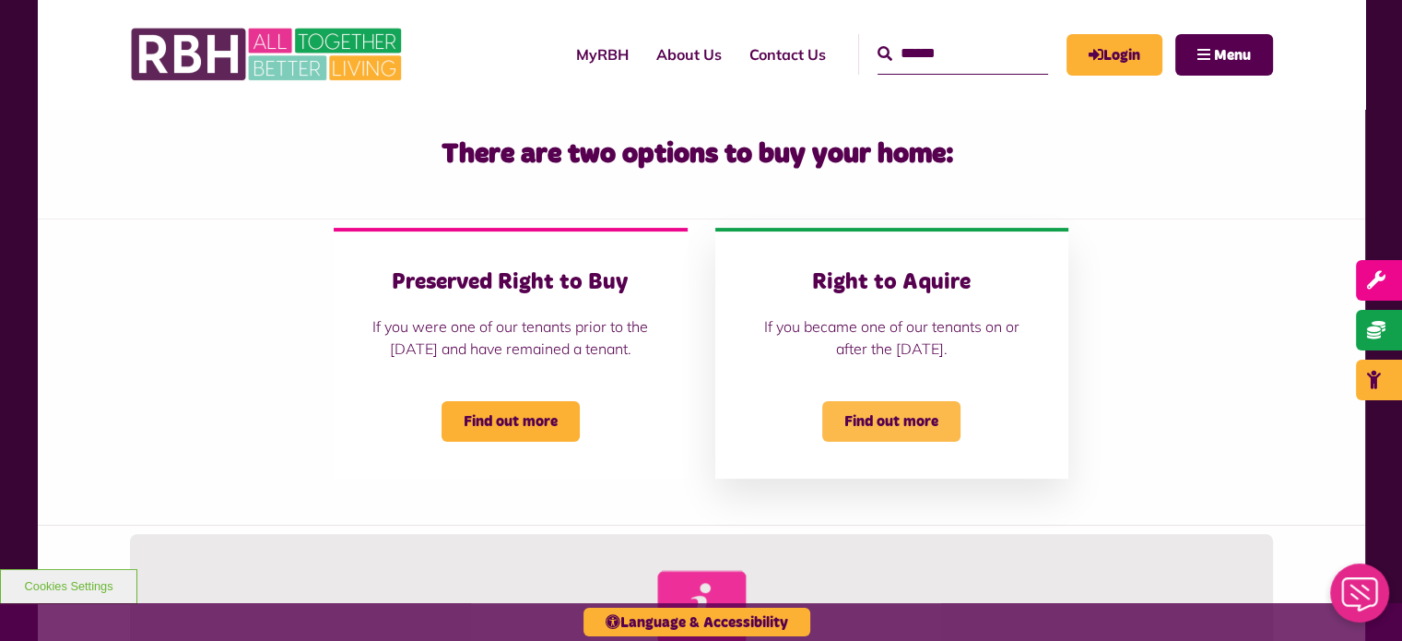
click at [902, 442] on span "Find out more" at bounding box center [891, 421] width 138 height 41
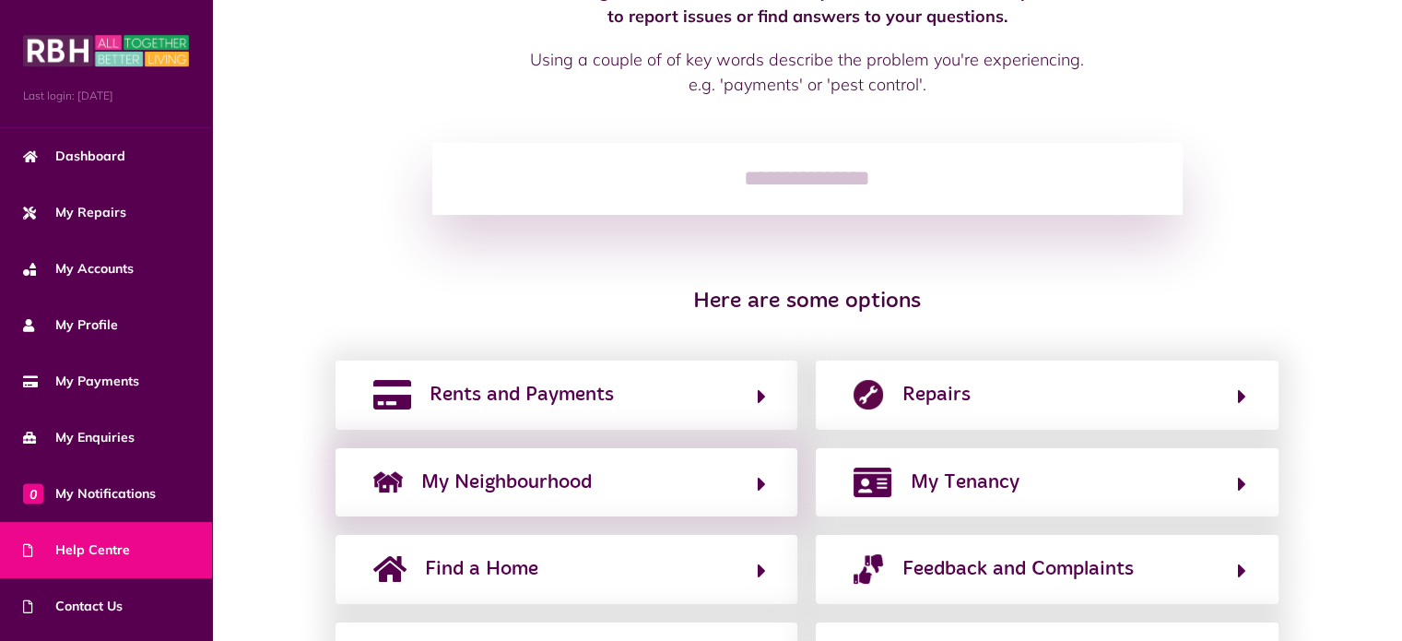
scroll to position [262, 0]
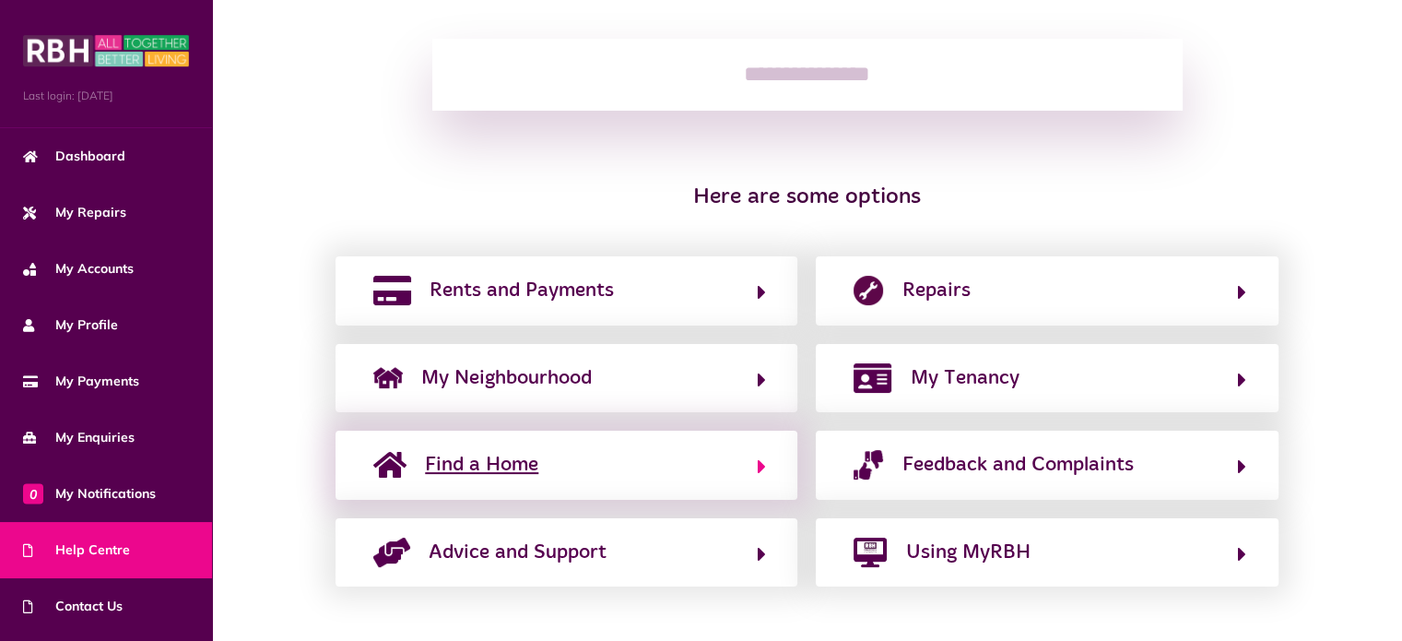
click at [654, 467] on button "Find a Home" at bounding box center [566, 464] width 397 height 31
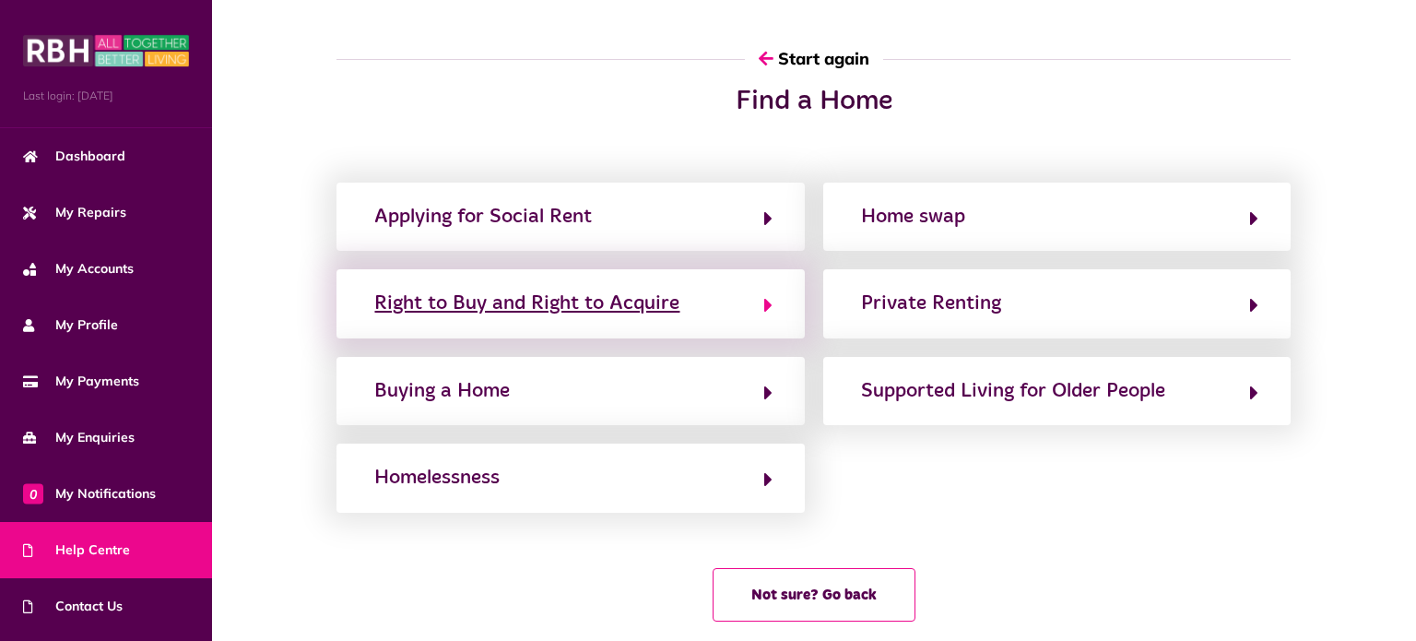
click at [761, 315] on button "Right to Buy and Right to Acquire" at bounding box center [570, 303] width 403 height 31
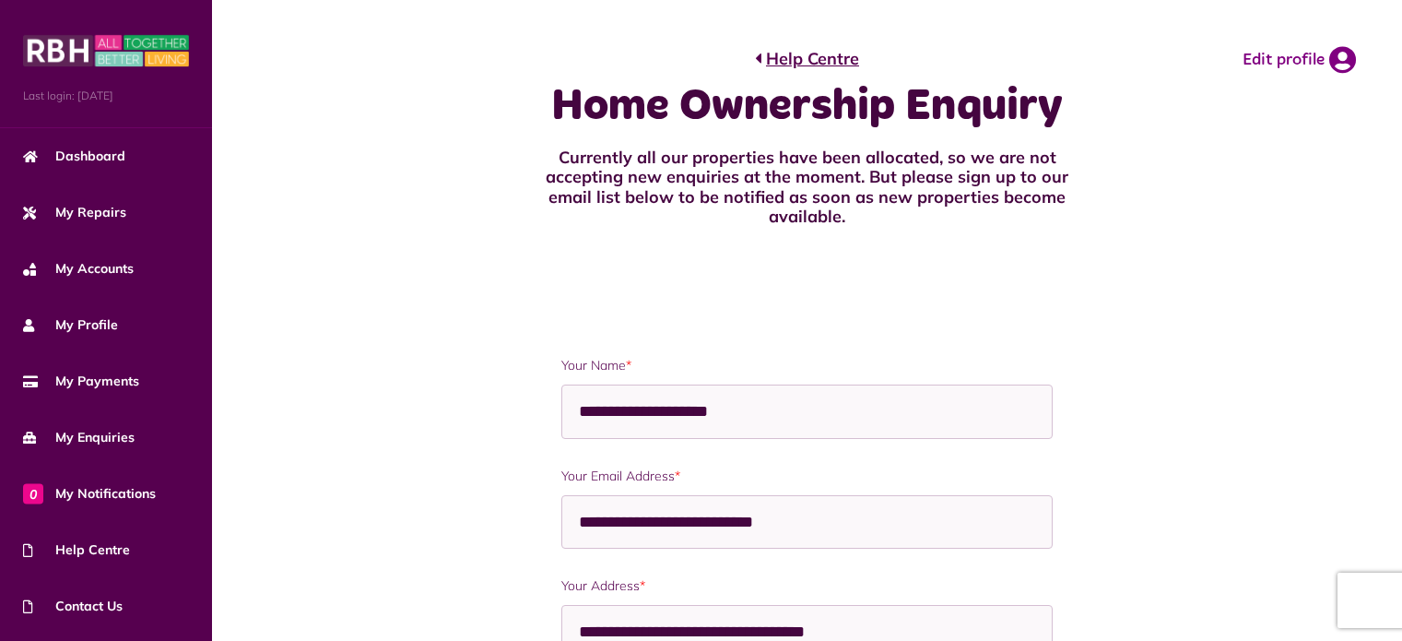
scroll to position [665, 0]
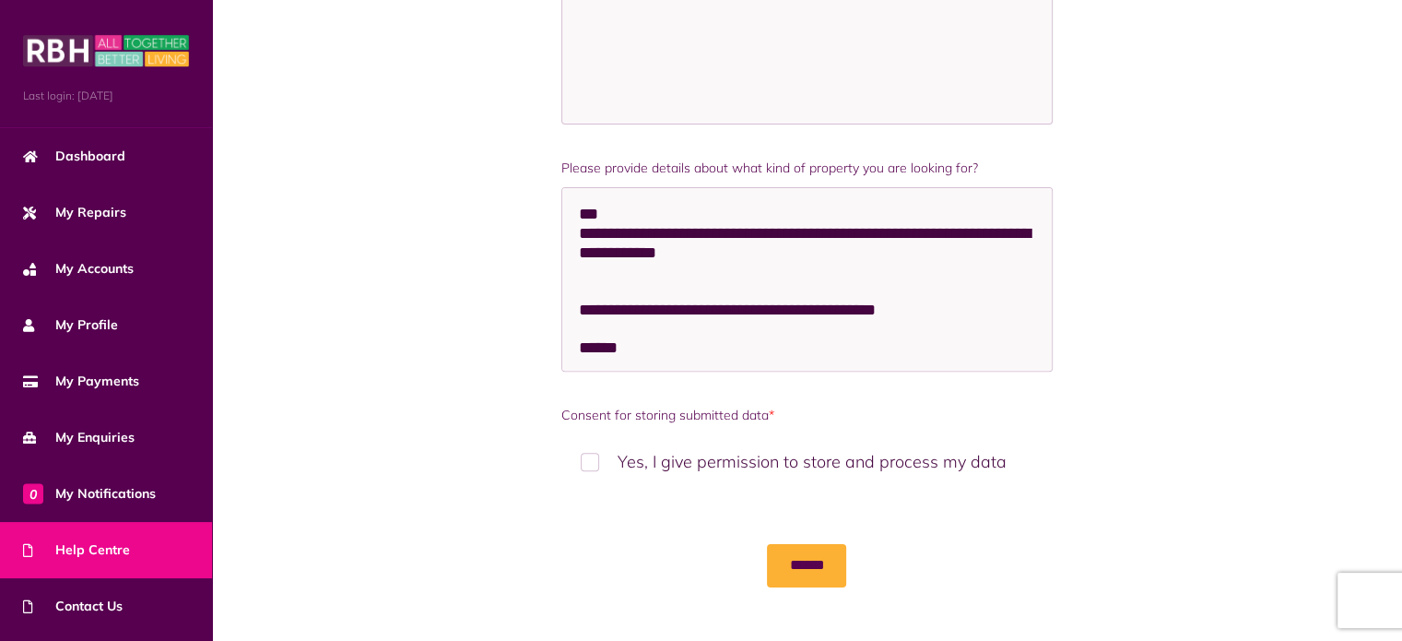
click at [101, 545] on span "Help Centre" at bounding box center [76, 549] width 107 height 19
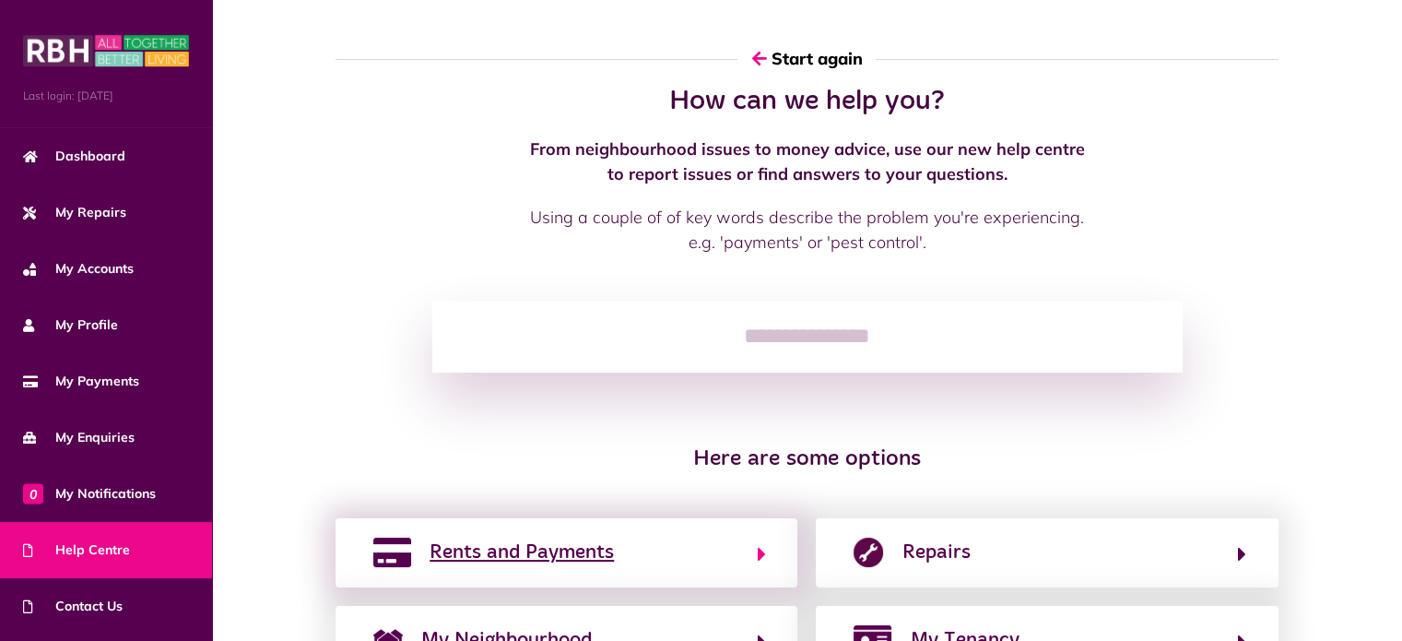
scroll to position [262, 0]
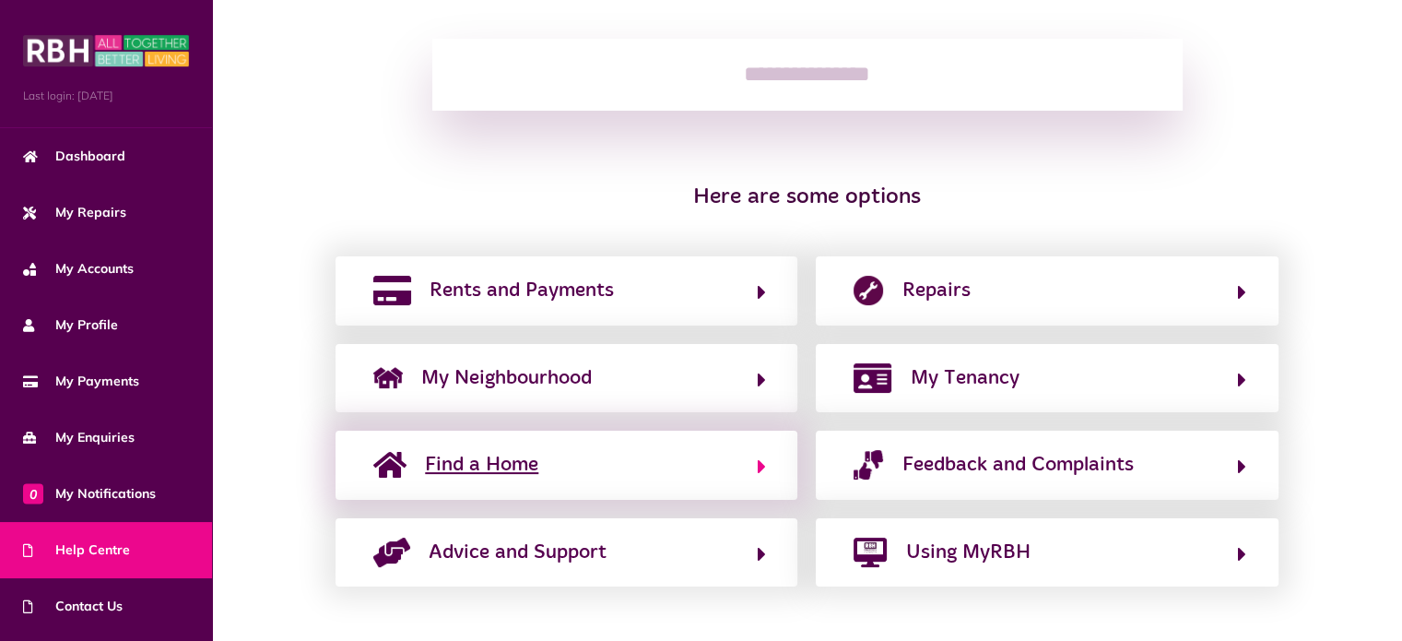
click at [730, 478] on button "Find a Home" at bounding box center [566, 464] width 397 height 31
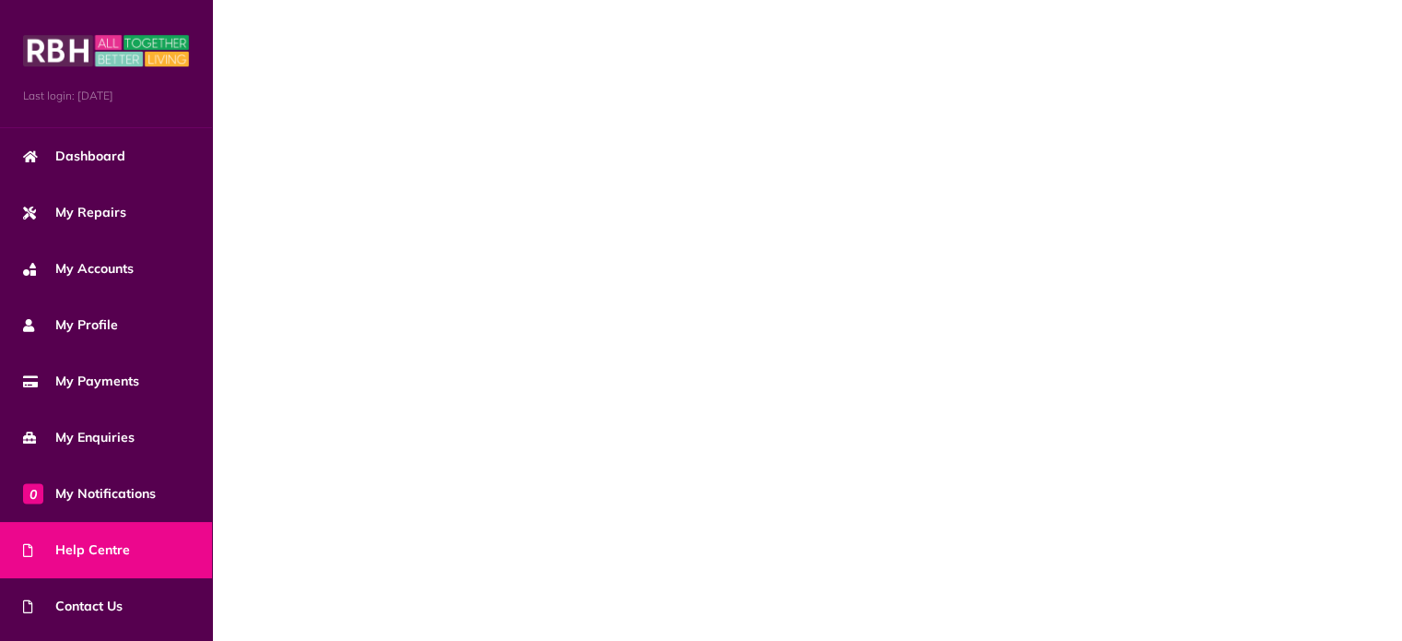
scroll to position [0, 0]
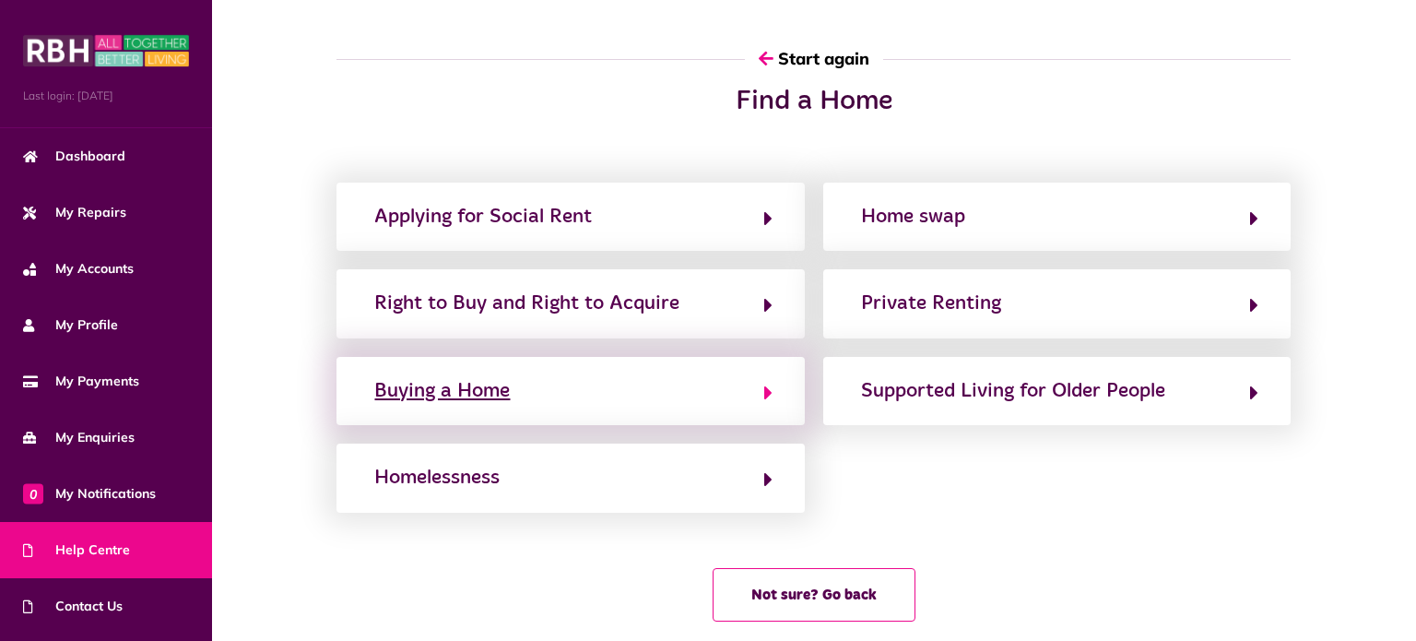
click at [556, 386] on button "Buying a Home" at bounding box center [570, 390] width 403 height 31
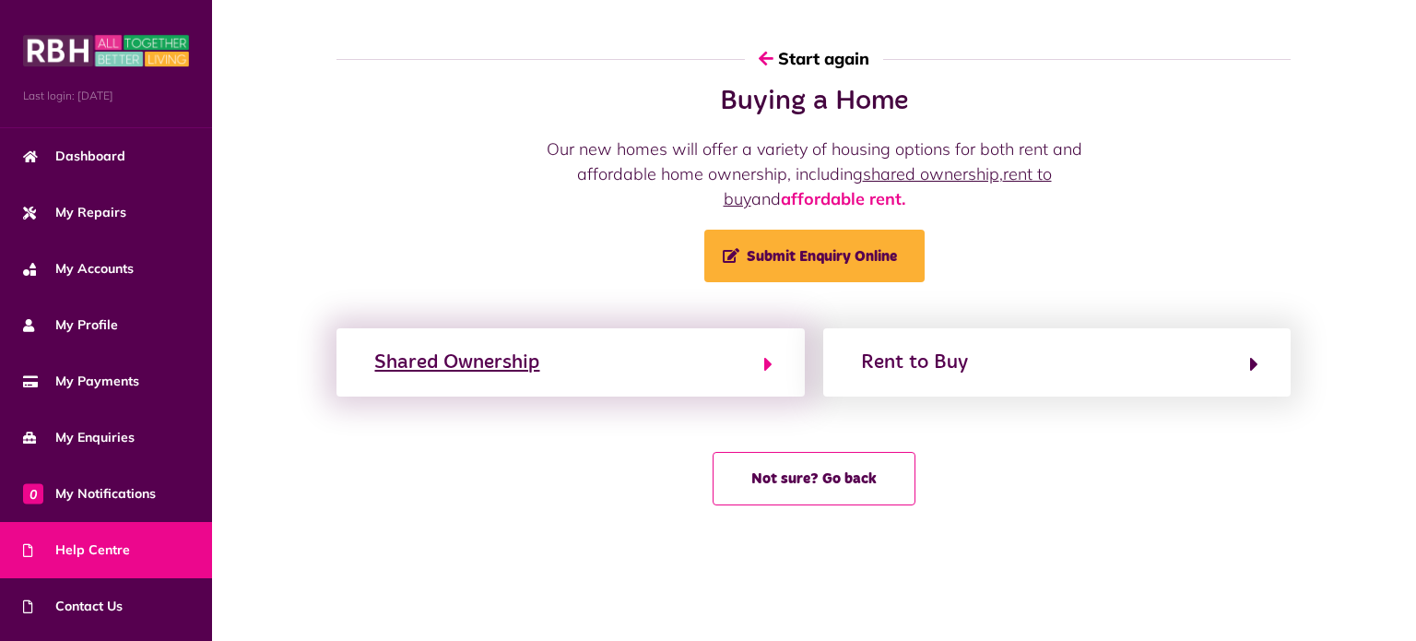
click at [605, 360] on button "Shared Ownership" at bounding box center [570, 362] width 403 height 31
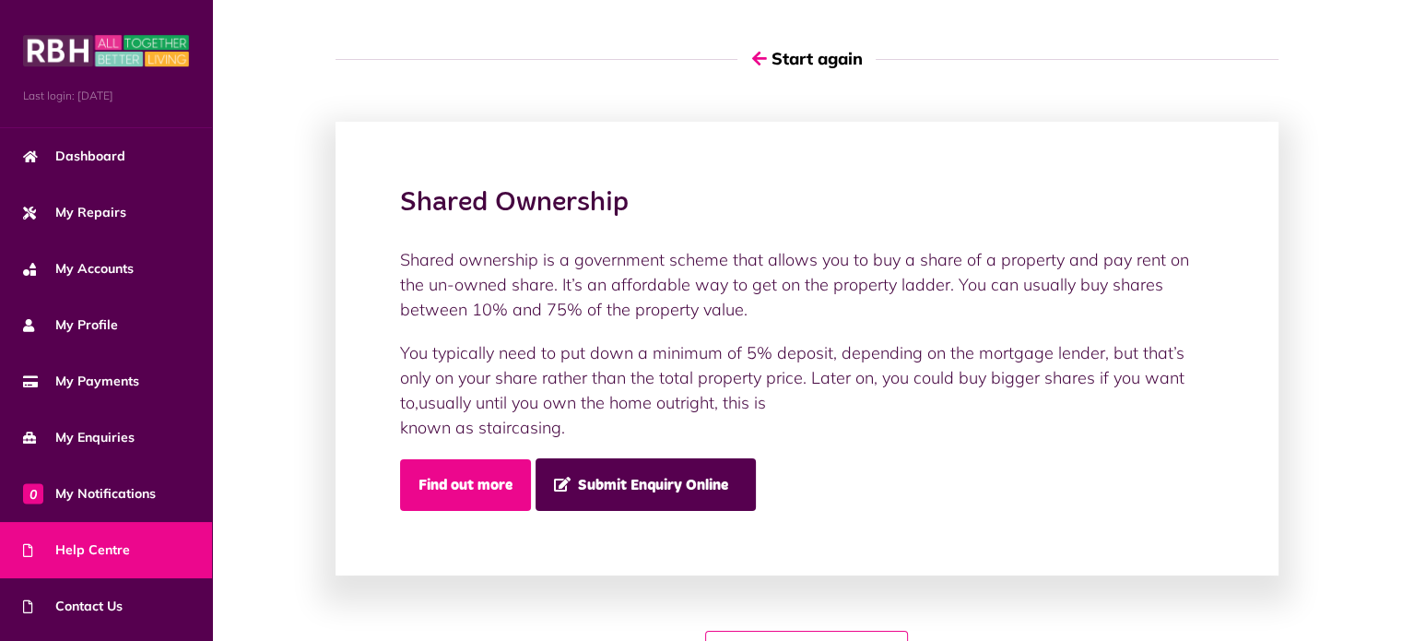
click at [468, 477] on link "Find out more" at bounding box center [465, 485] width 131 height 52
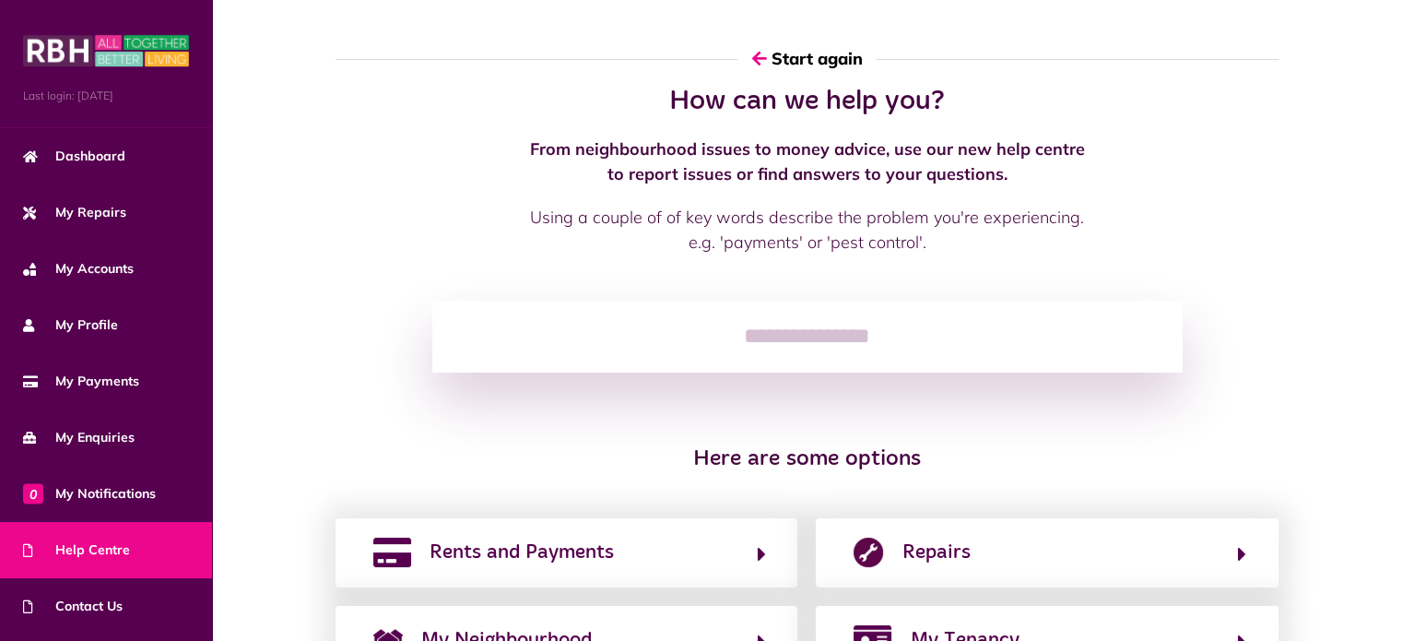
scroll to position [262, 0]
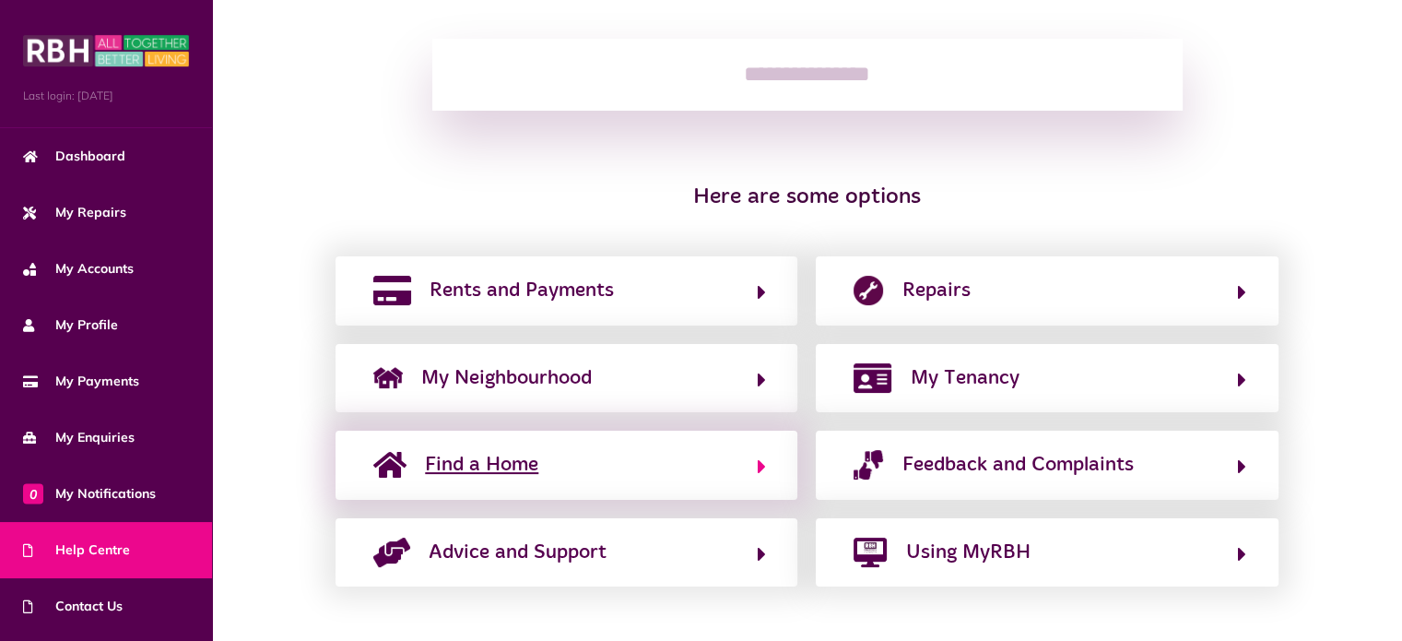
click at [531, 464] on span "Find a Home" at bounding box center [481, 465] width 113 height 30
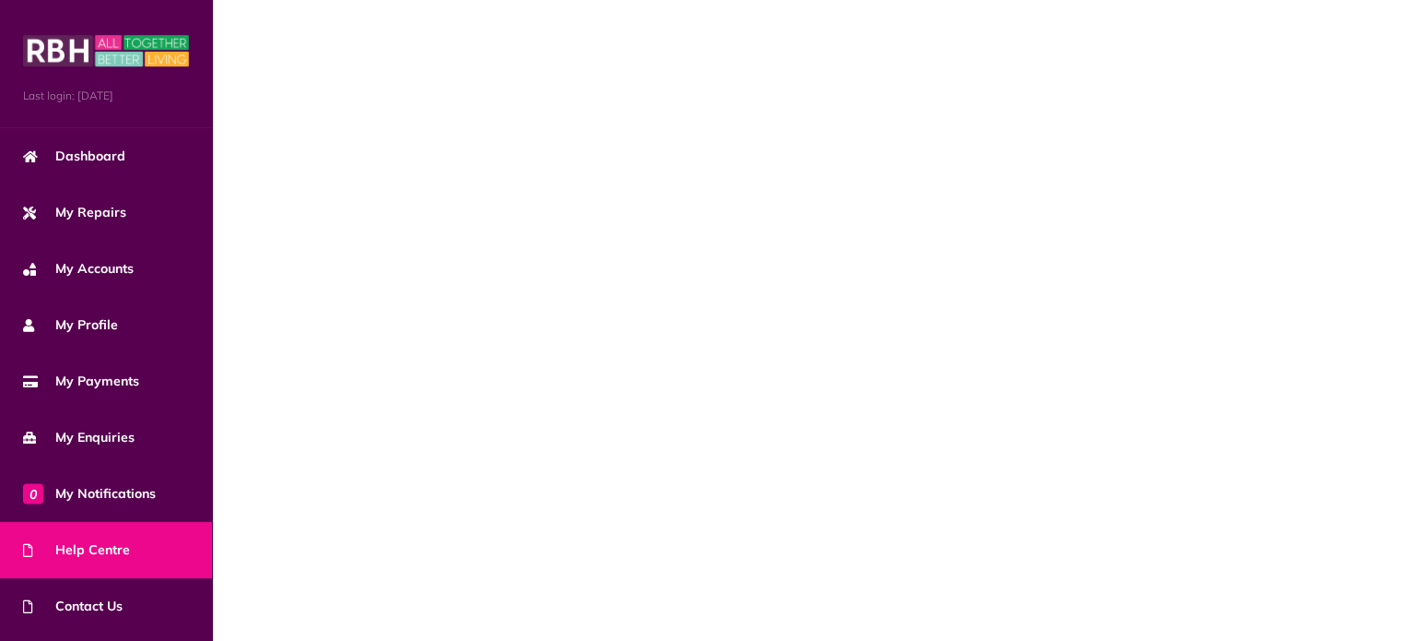
scroll to position [0, 0]
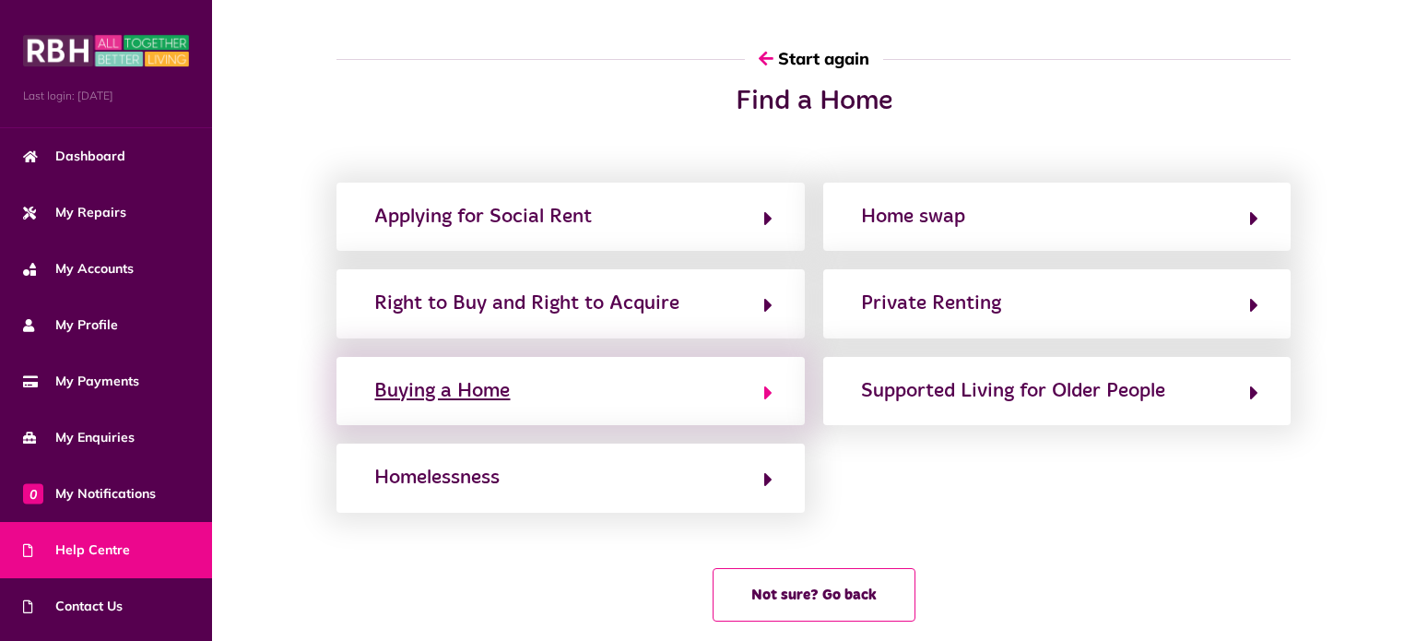
click at [470, 391] on div "Buying a Home" at bounding box center [442, 391] width 136 height 30
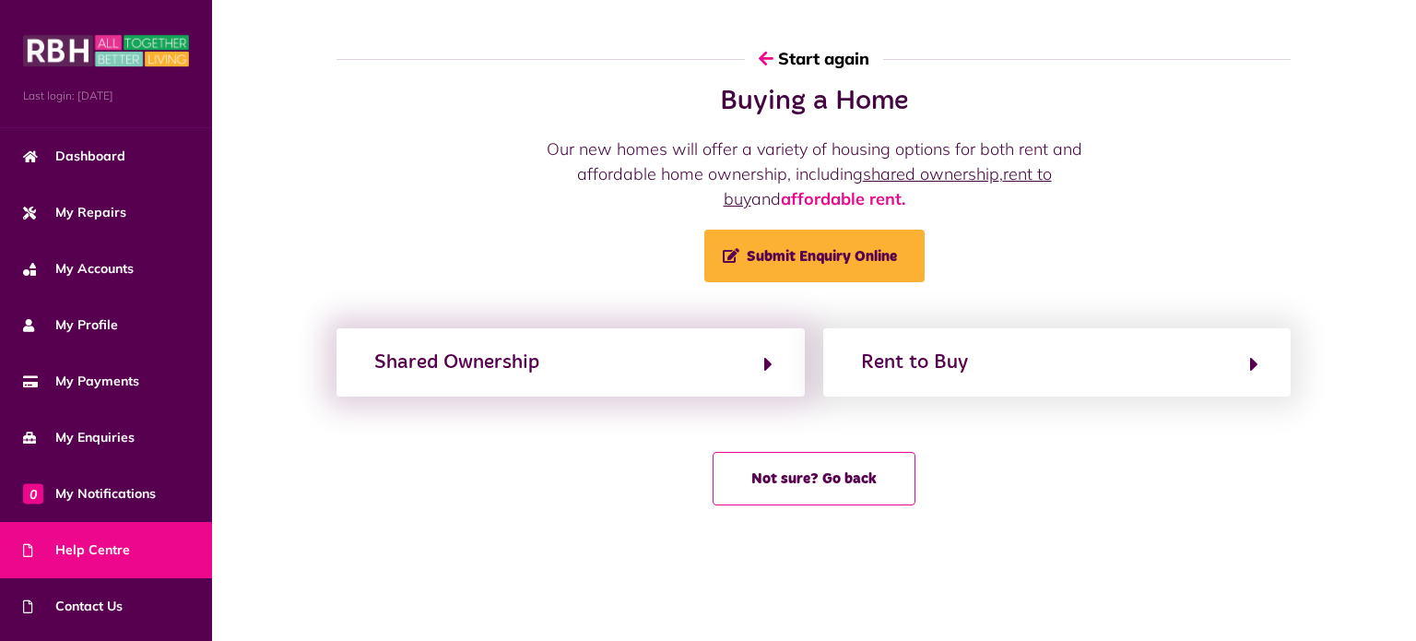
click at [488, 379] on div "Shared Ownership" at bounding box center [570, 362] width 467 height 68
click at [476, 364] on div "Shared Ownership" at bounding box center [456, 363] width 165 height 30
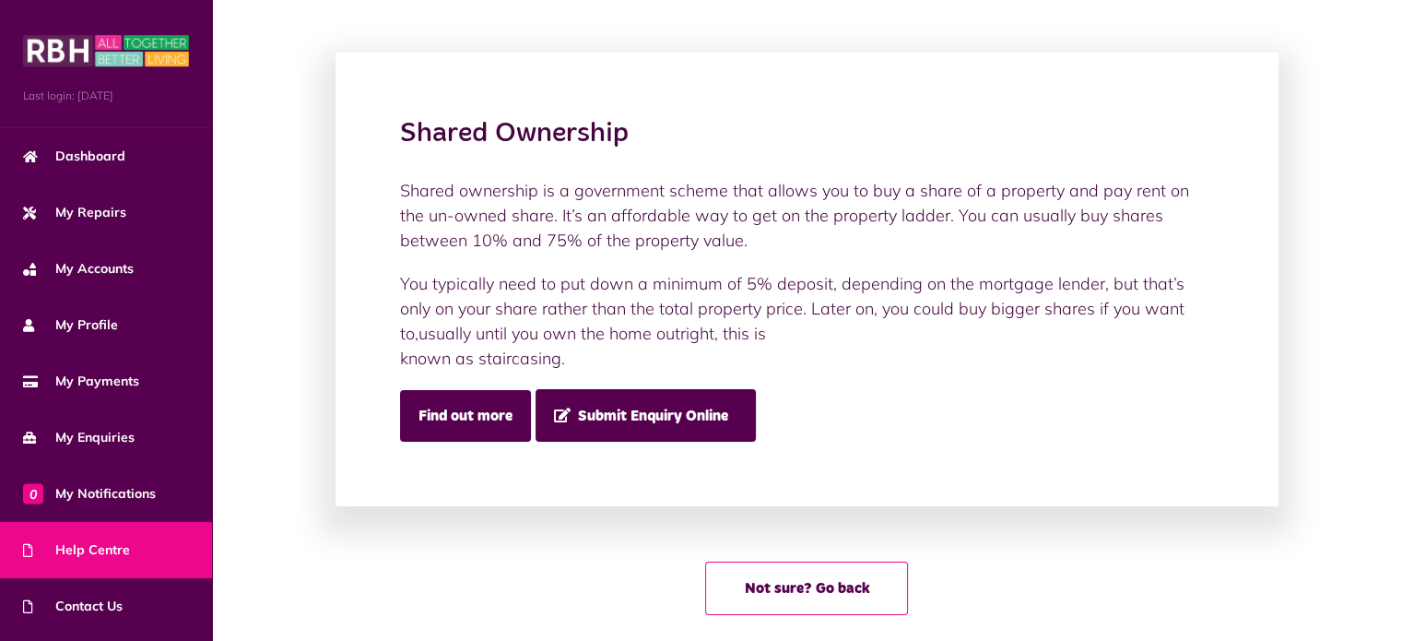
scroll to position [98, 0]
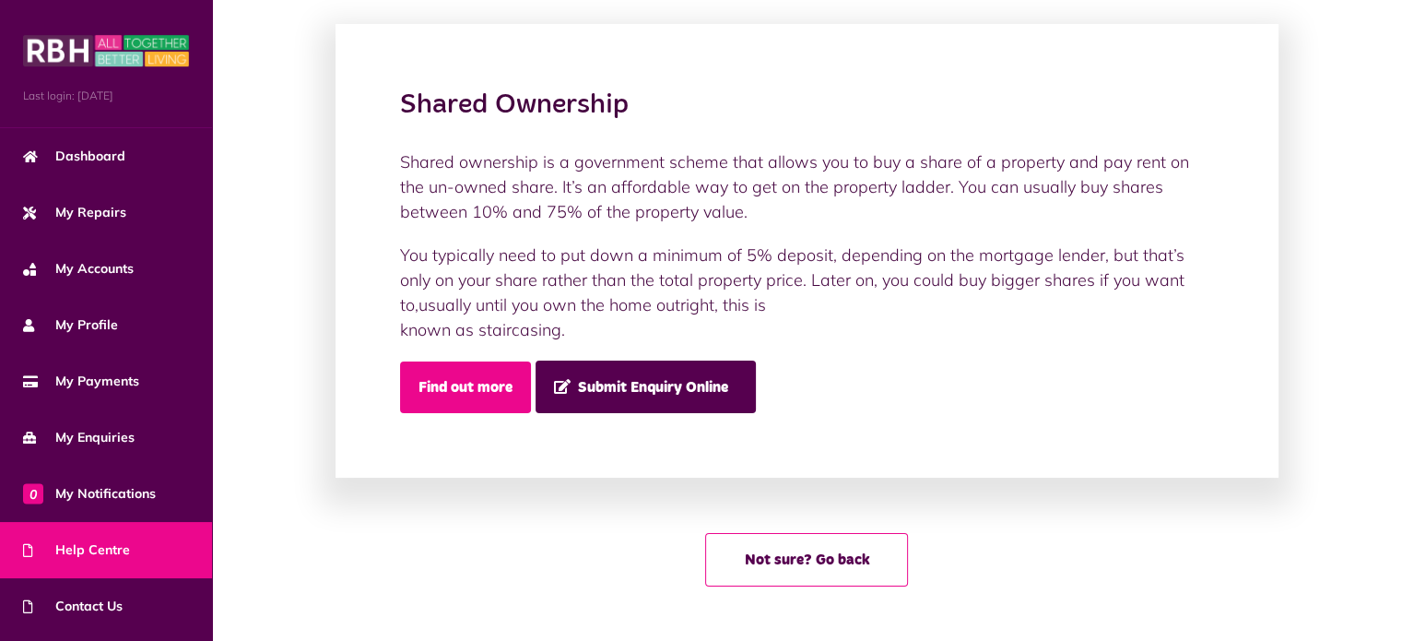
click at [483, 375] on link "Find out more" at bounding box center [465, 387] width 131 height 52
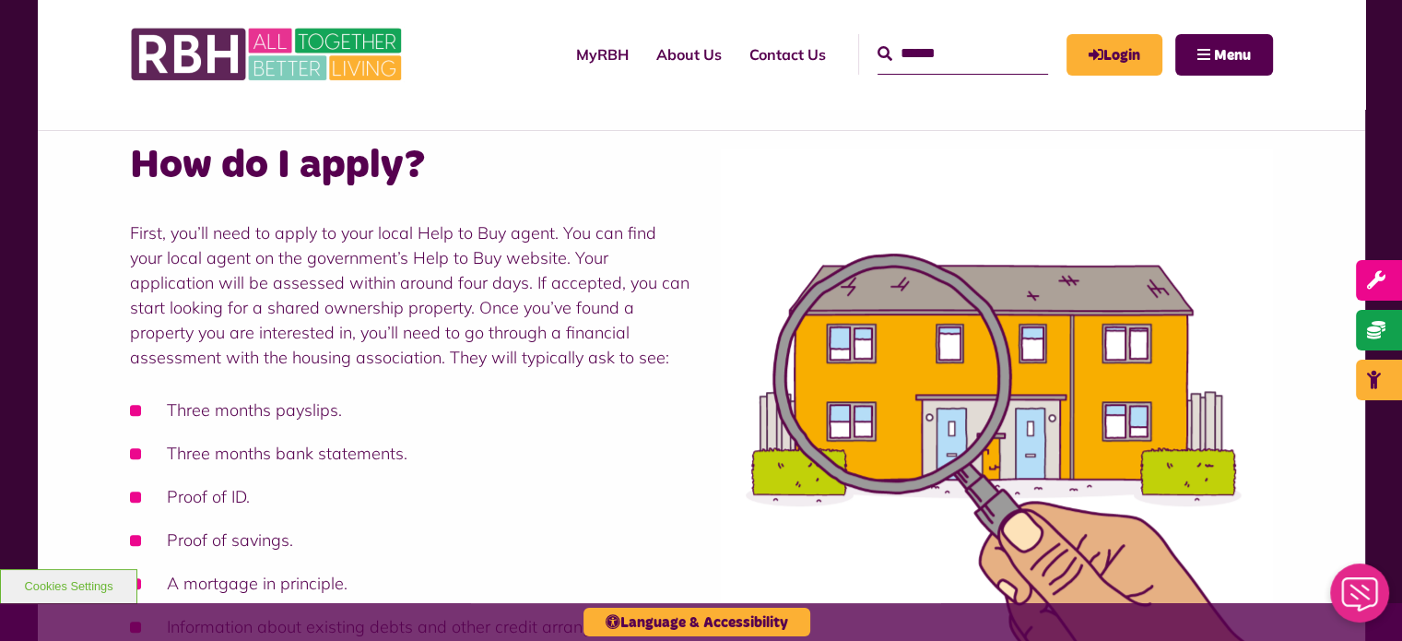
scroll to position [1036, 0]
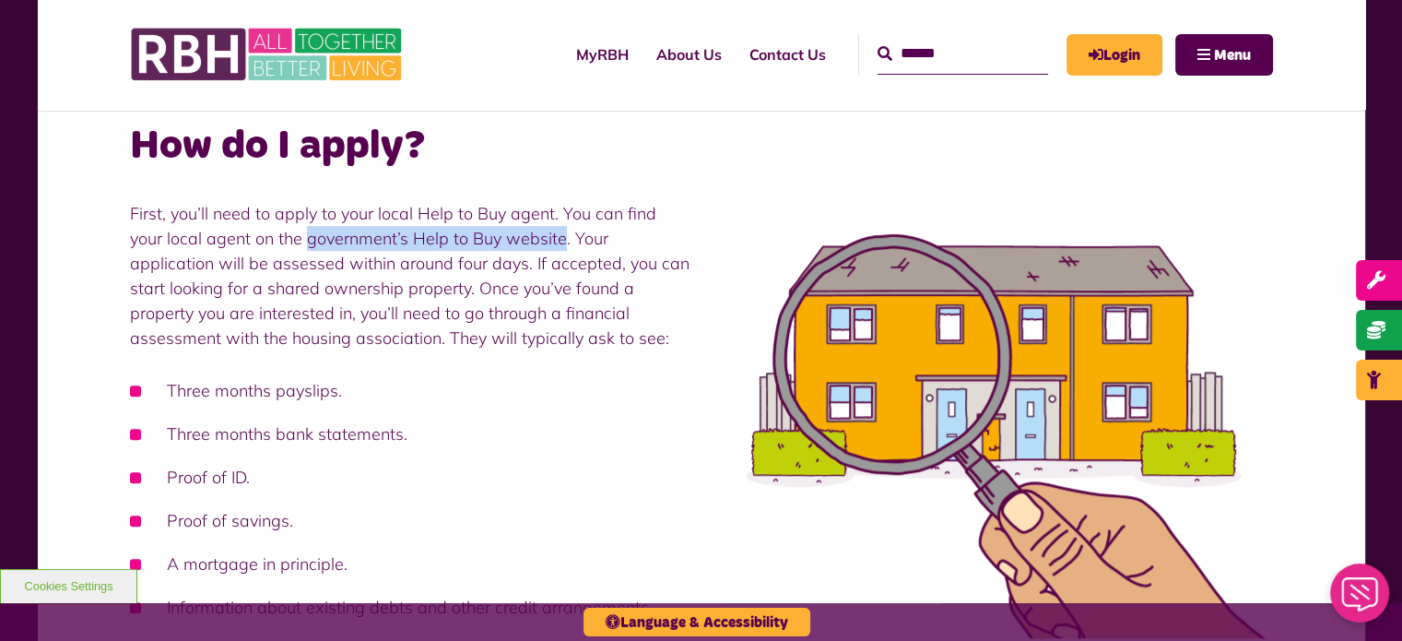
drag, startPoint x: 524, startPoint y: 240, endPoint x: 269, endPoint y: 237, distance: 254.5
click at [269, 237] on span "First, you’ll need to apply to your local Help to Buy agent. You can find your …" at bounding box center [410, 276] width 560 height 146
copy span "government’s Help to Buy website"
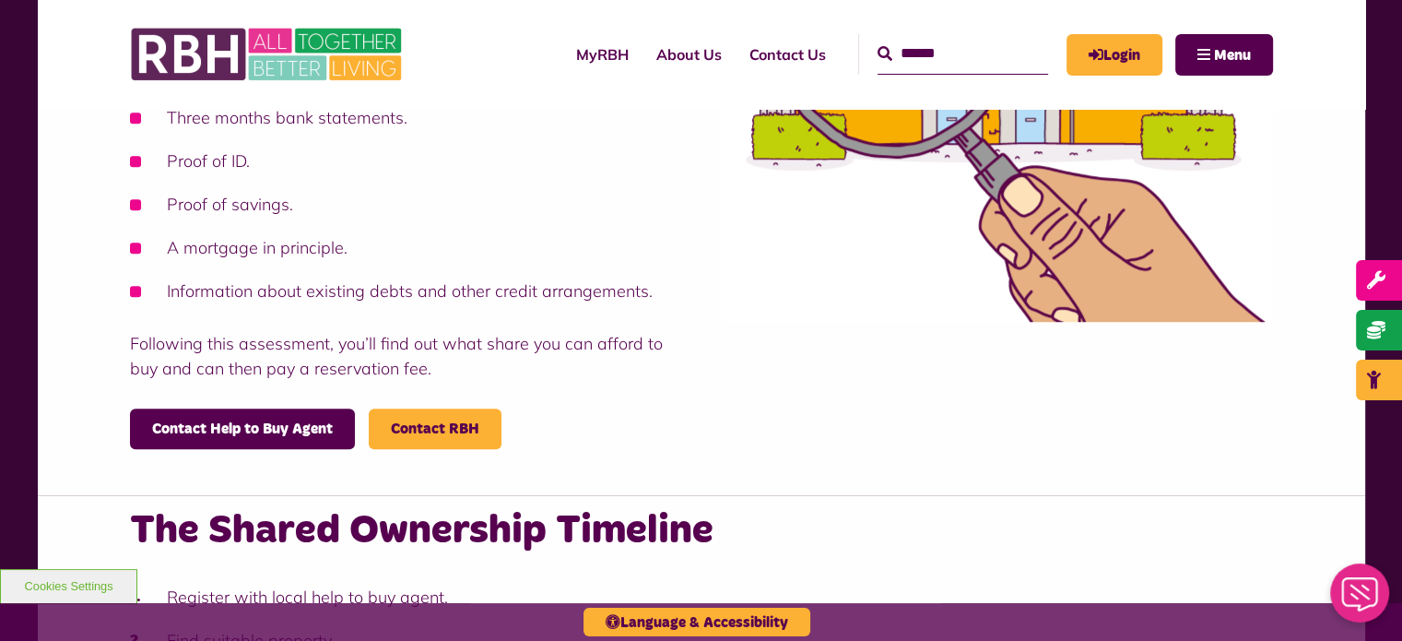
scroll to position [1348, 0]
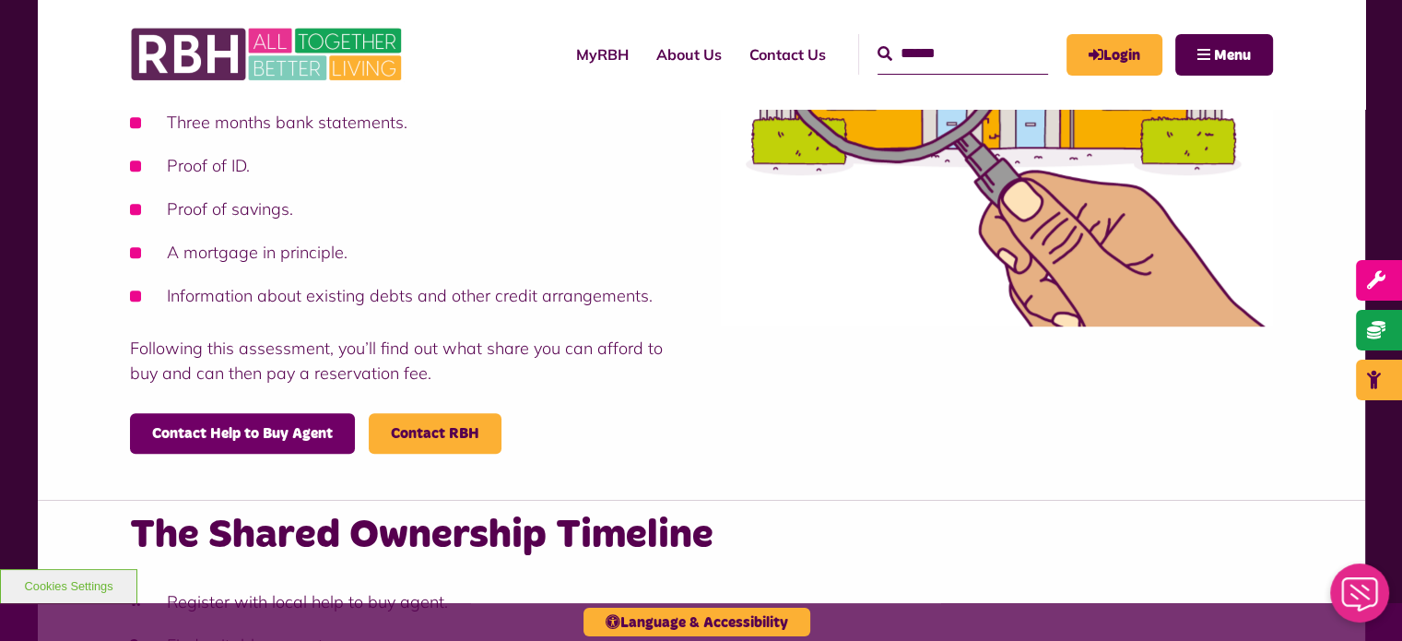
click at [266, 442] on link "Contact Help to Buy Agent" at bounding box center [242, 433] width 225 height 41
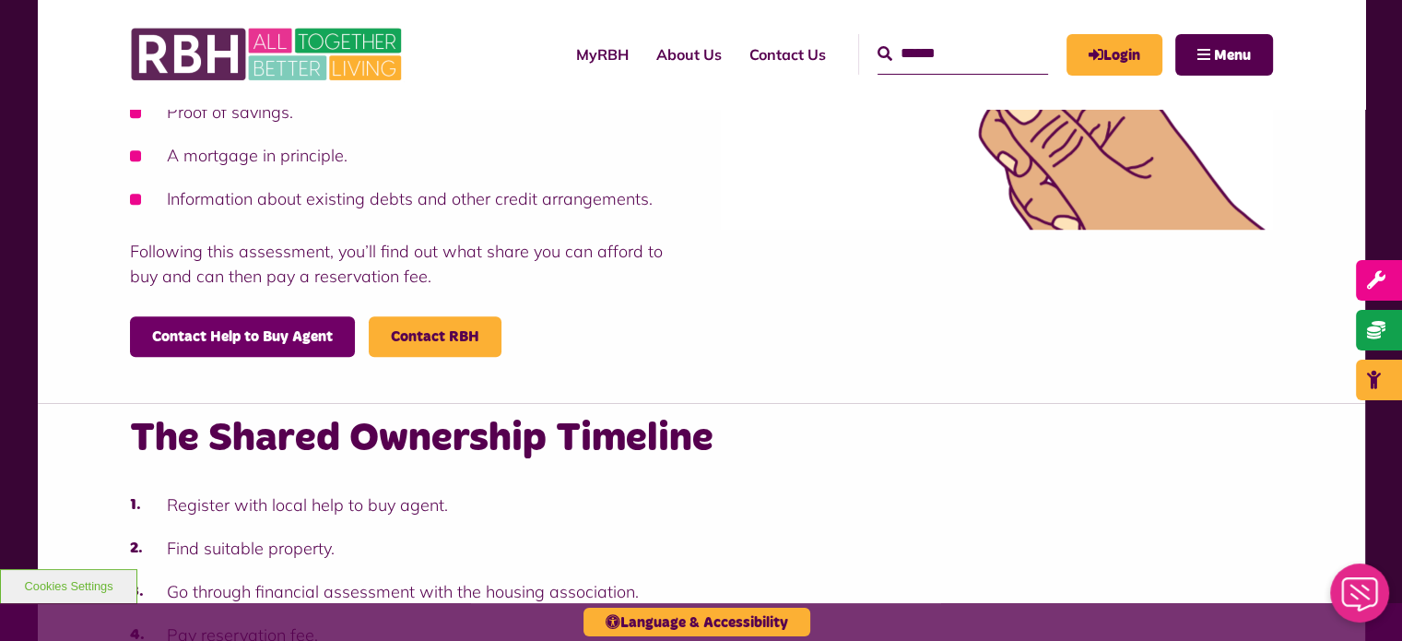
scroll to position [1446, 0]
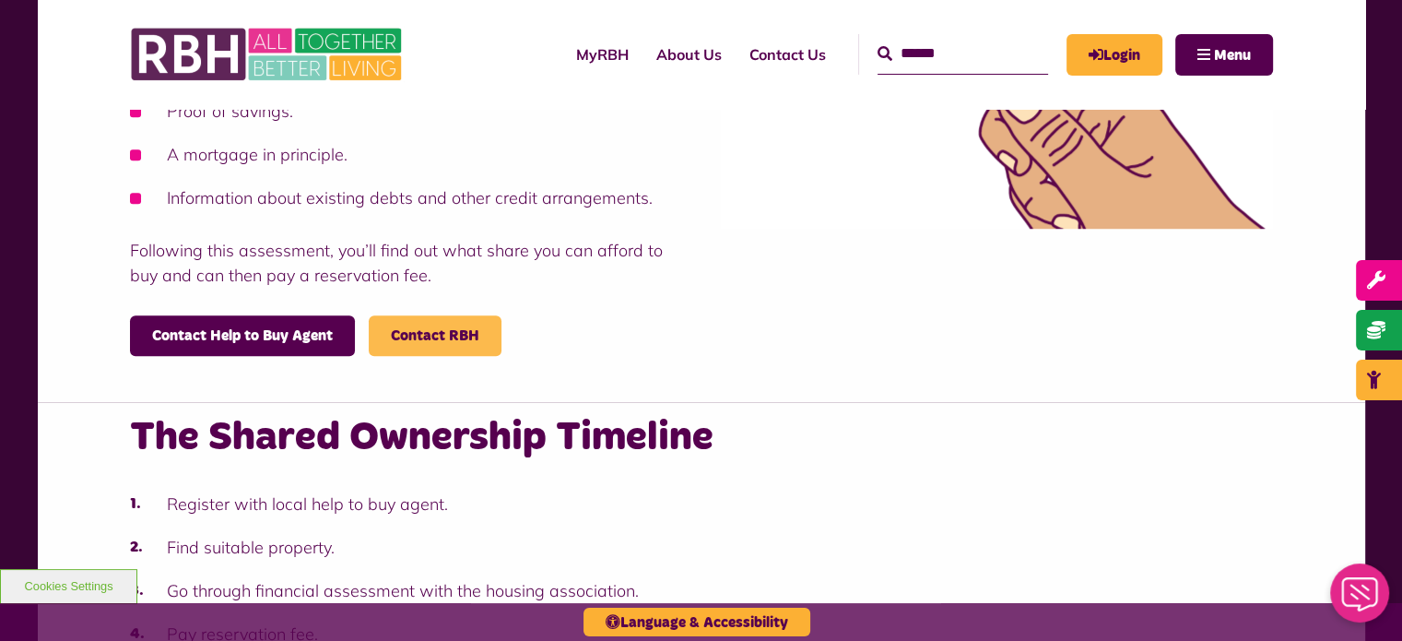
click at [425, 348] on span "Contact RBH" at bounding box center [435, 335] width 133 height 41
click at [427, 346] on span "Contact RBH" at bounding box center [435, 335] width 133 height 41
click at [436, 341] on link "Contact RBH" at bounding box center [435, 335] width 89 height 15
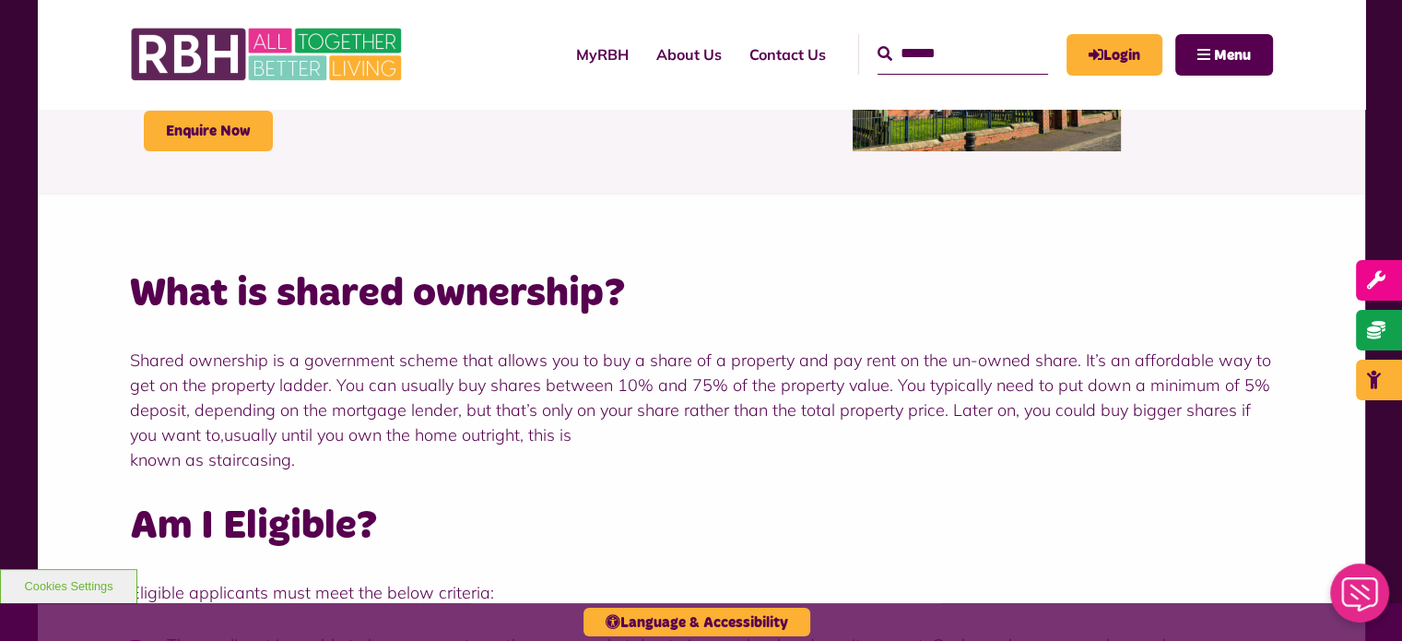
scroll to position [0, 0]
